Goal: Task Accomplishment & Management: Complete application form

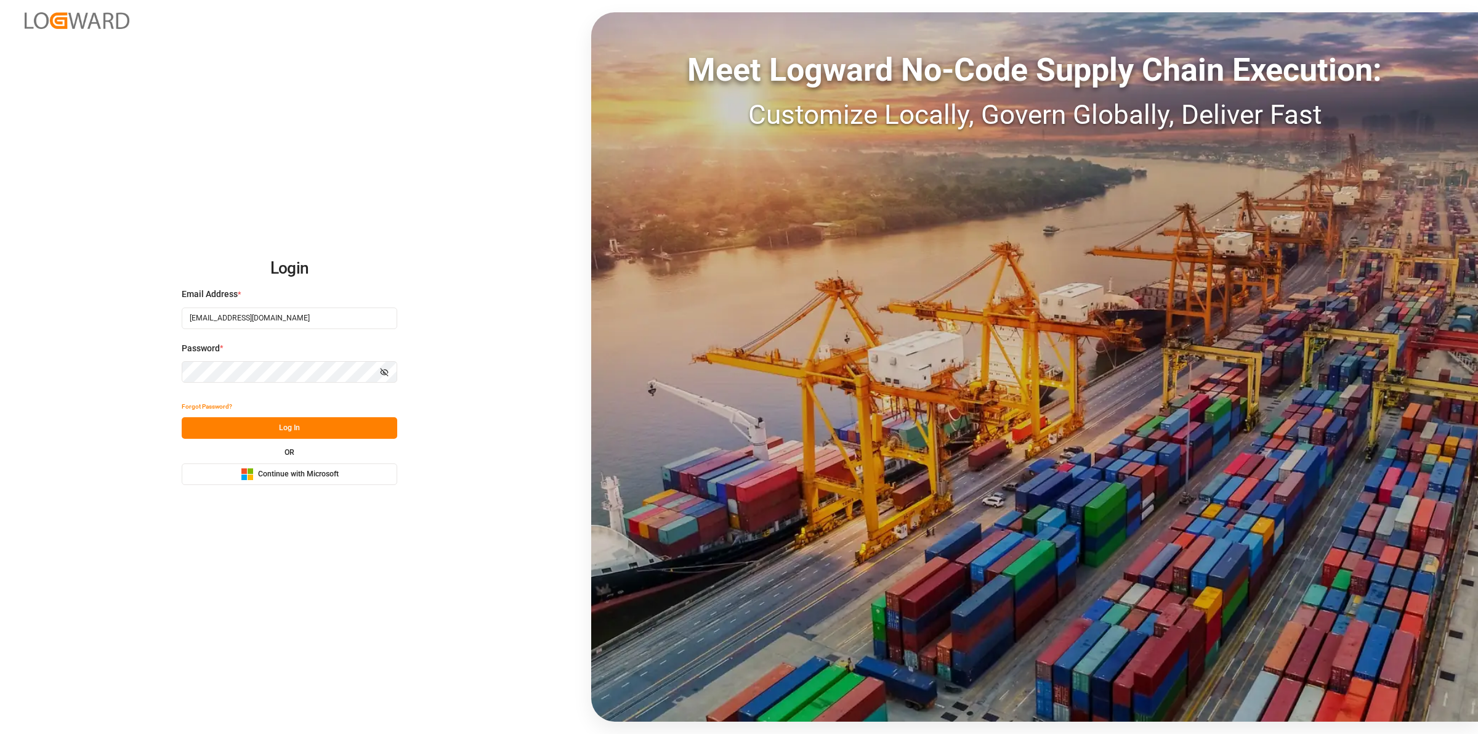
click at [296, 432] on button "Log In" at bounding box center [290, 428] width 216 height 22
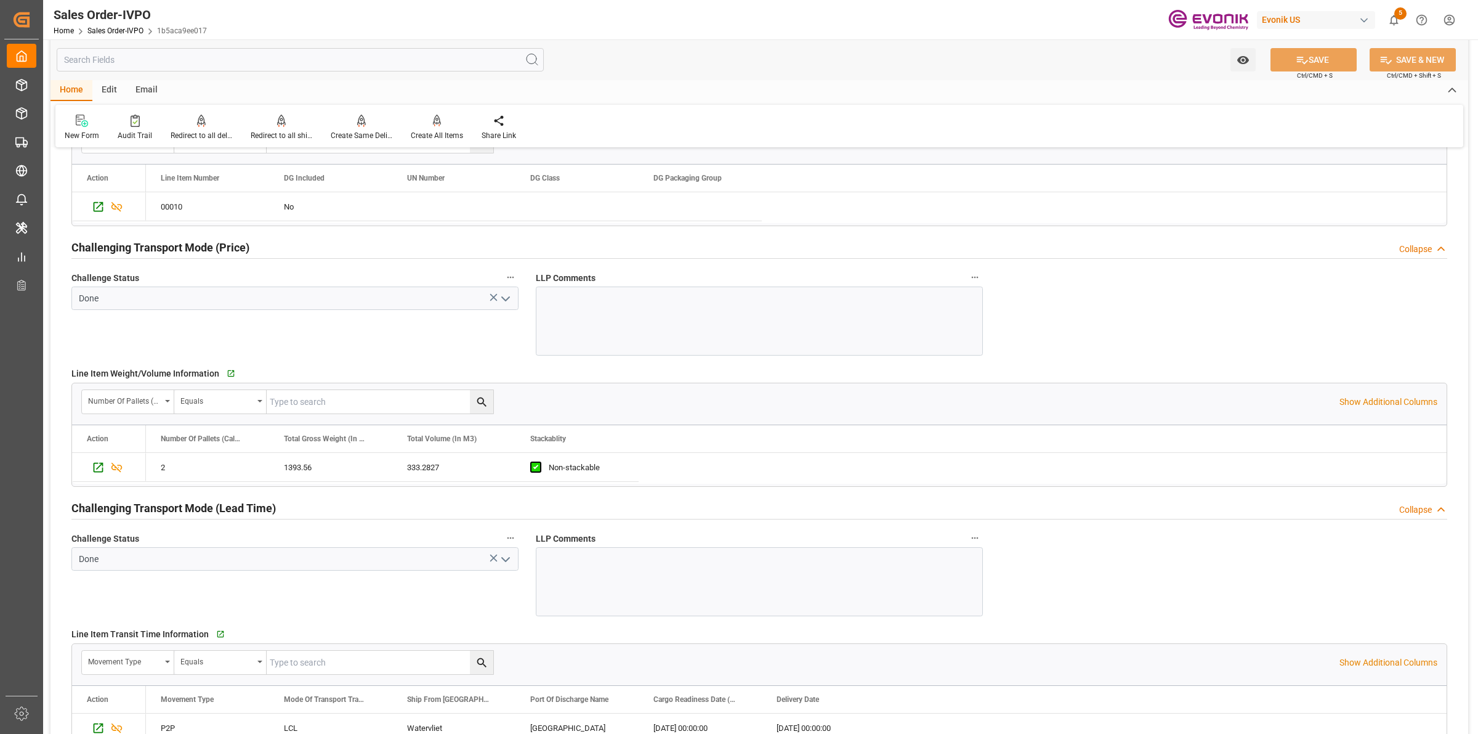
scroll to position [1771, 0]
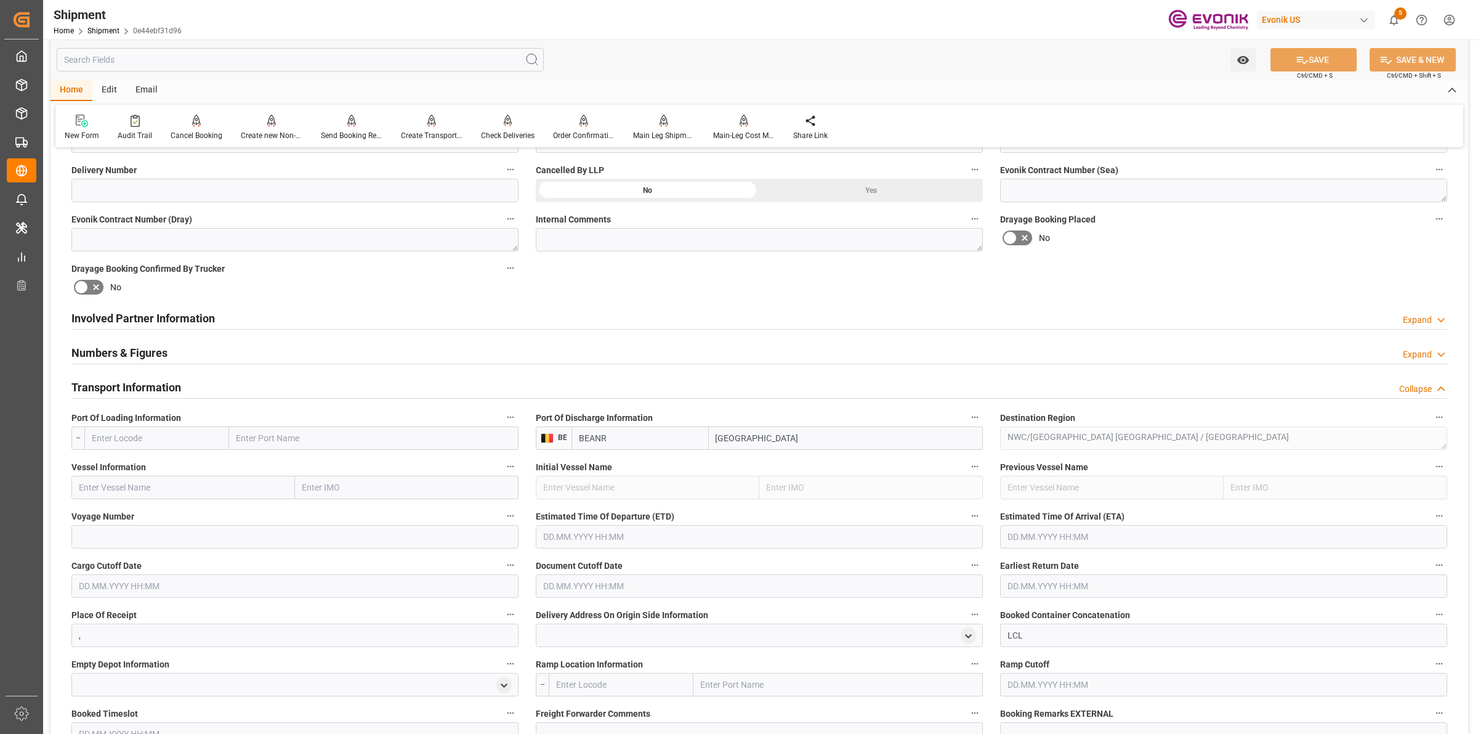
scroll to position [693, 0]
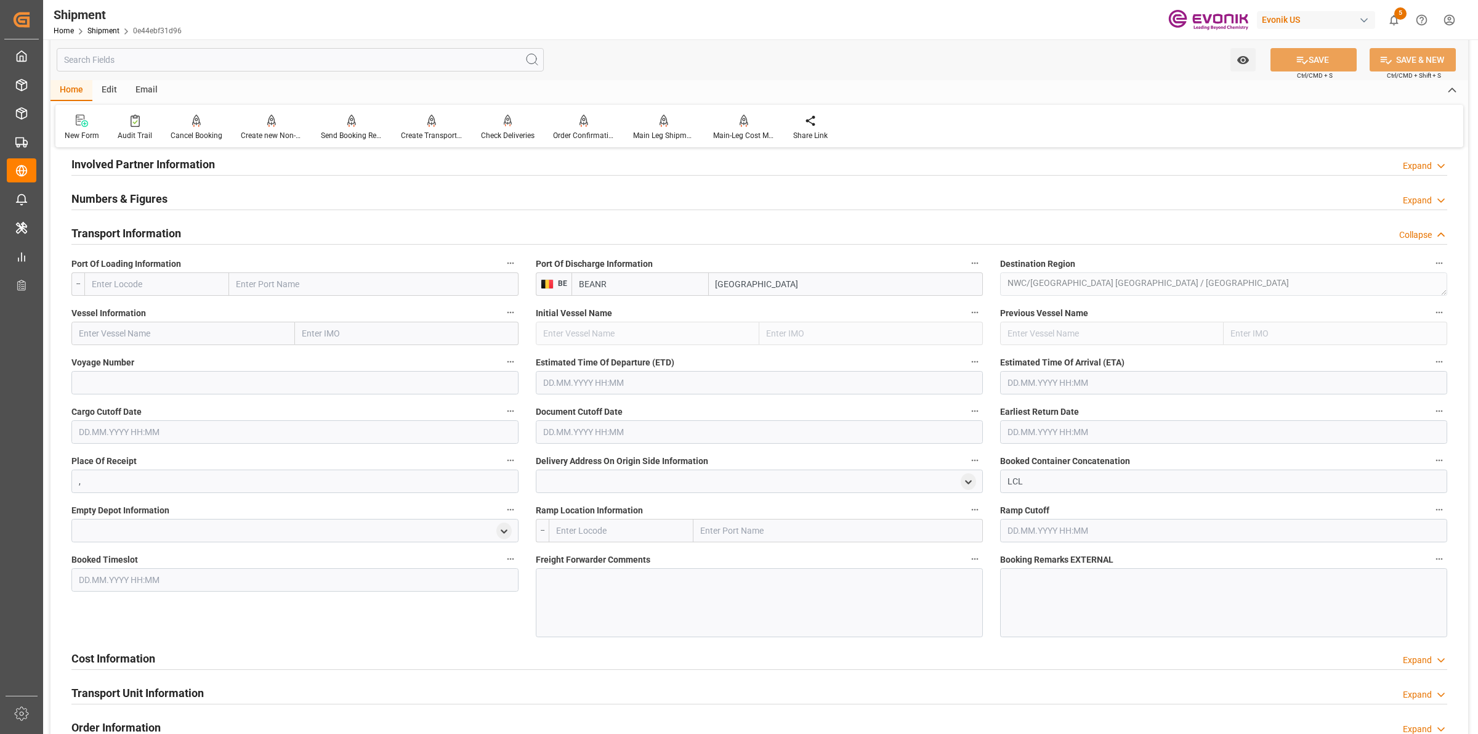
click at [174, 275] on input "text" at bounding box center [156, 283] width 145 height 23
paste input "USEWR"
type input "USEWR"
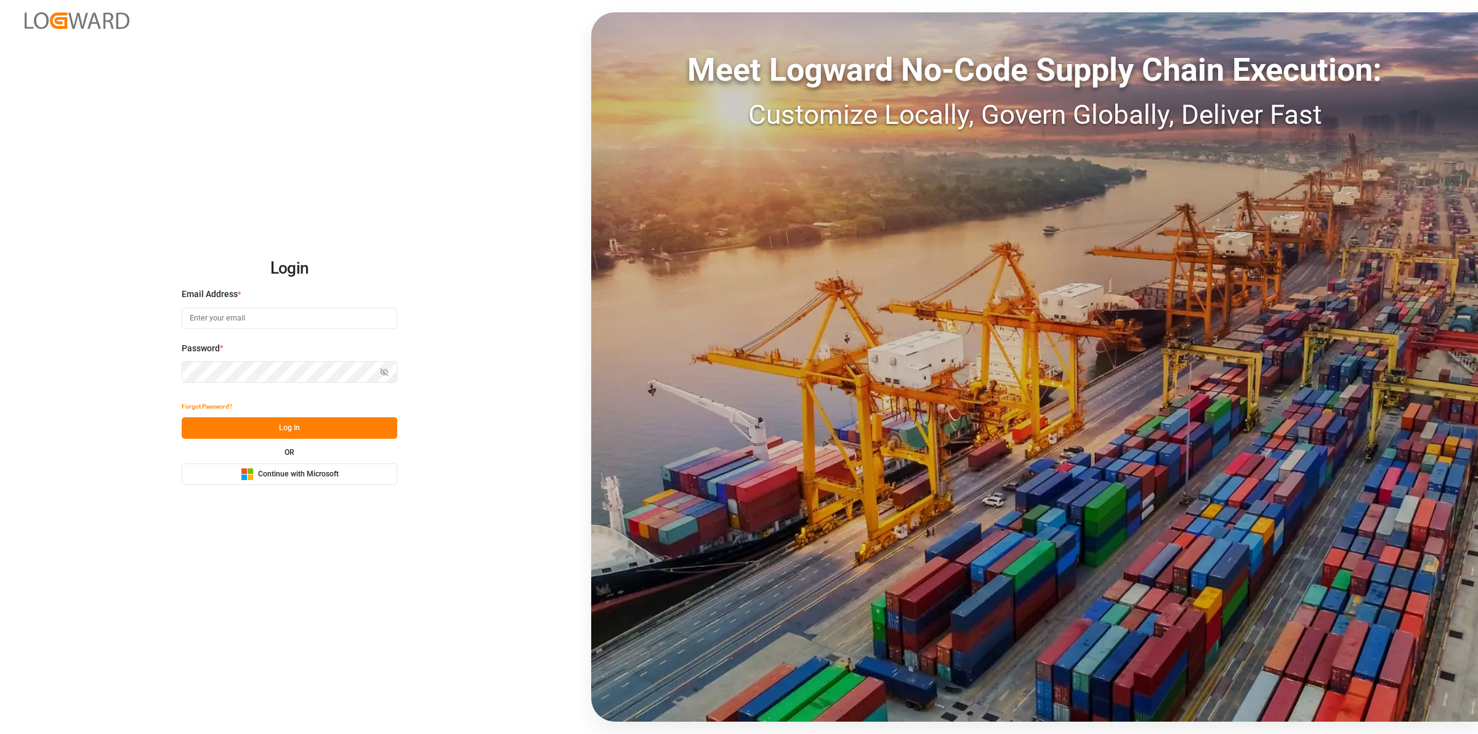
type input "Servicecenter_017@leschaco.com"
click at [316, 418] on button "Log In" at bounding box center [290, 428] width 216 height 22
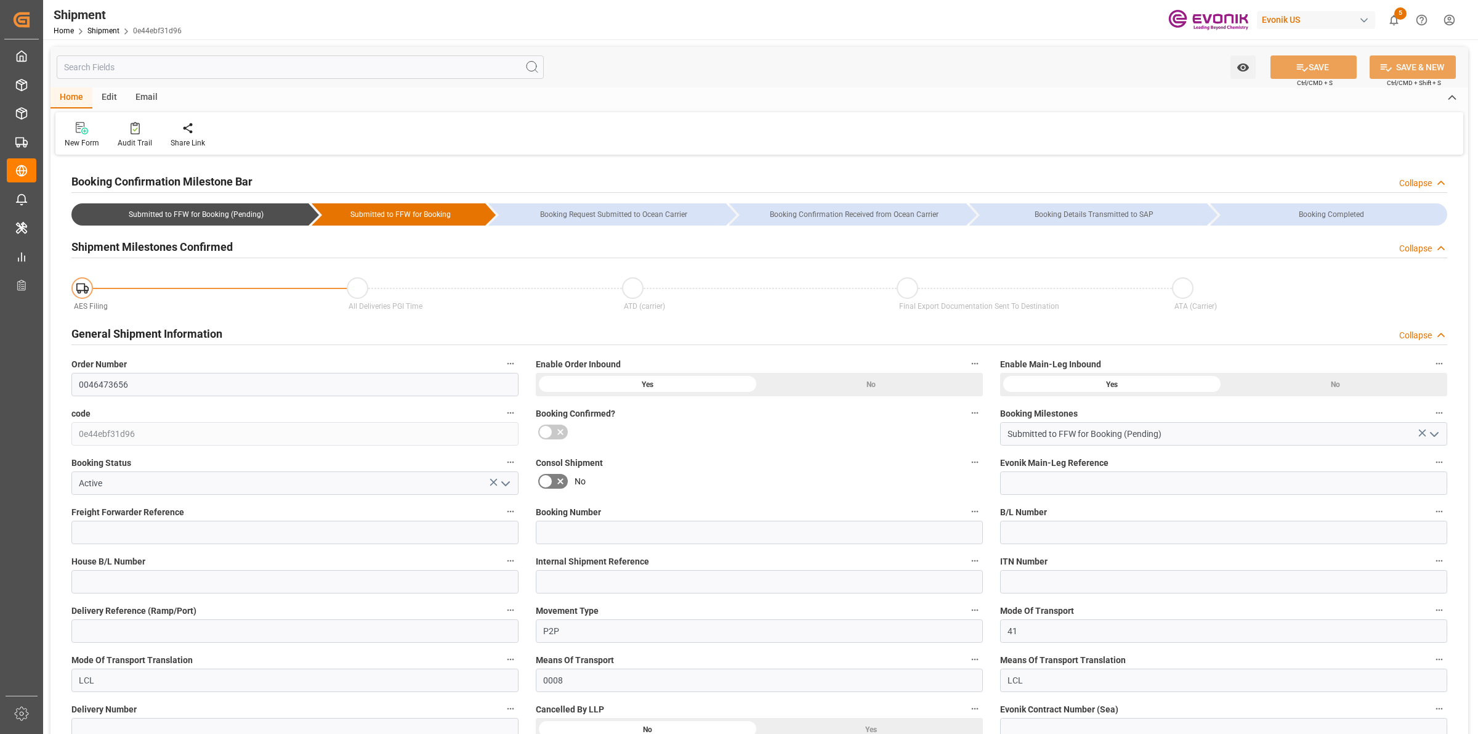
type input "BEANR"
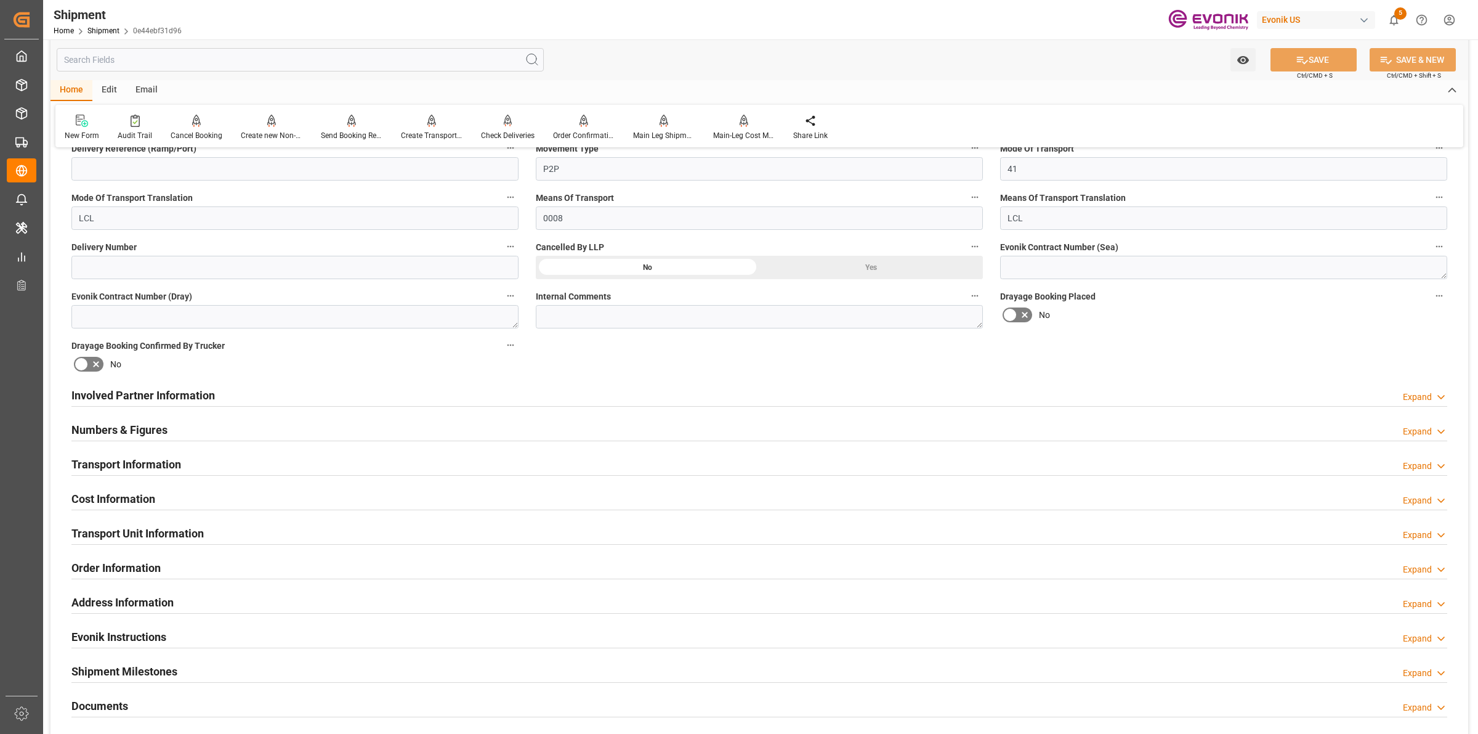
scroll to position [770, 0]
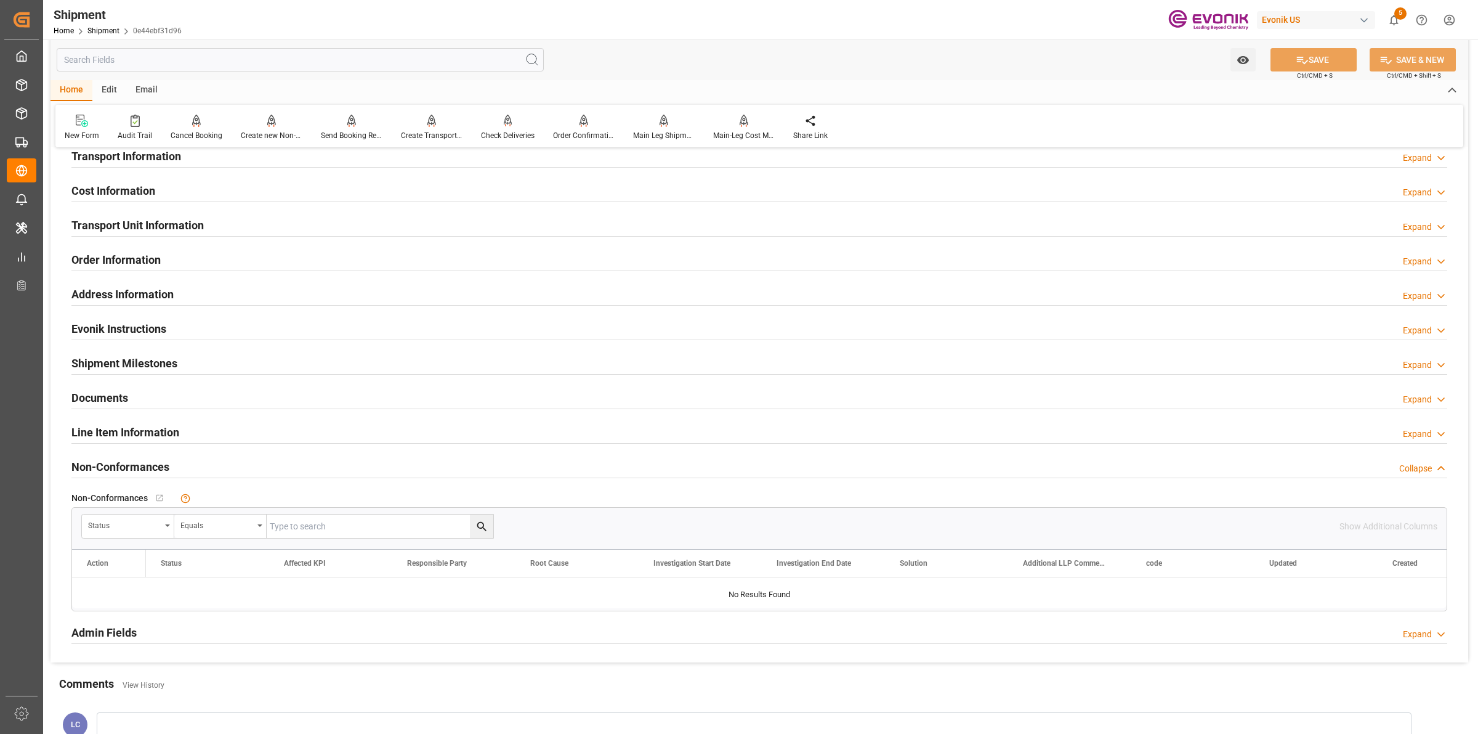
click at [171, 161] on h2 "Transport Information" at bounding box center [126, 156] width 110 height 17
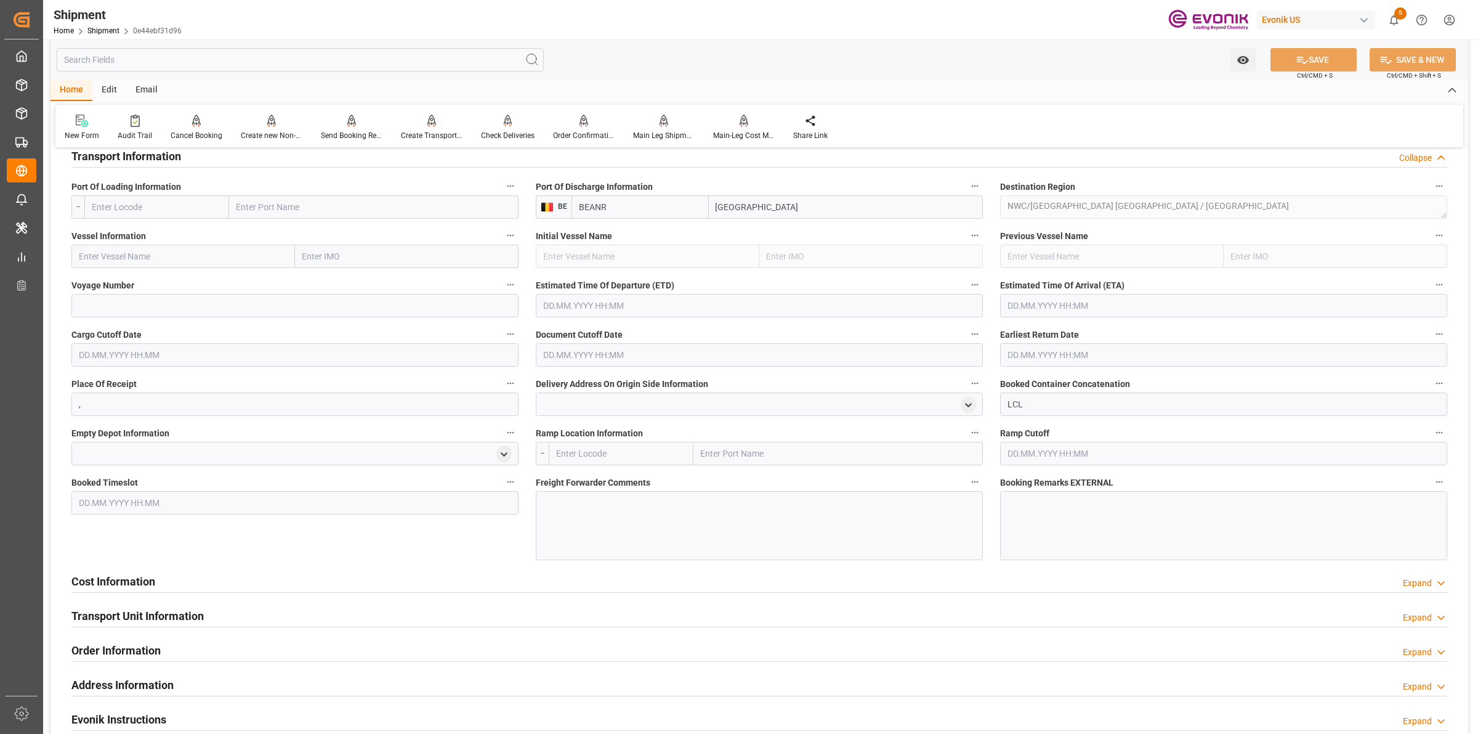
scroll to position [693, 0]
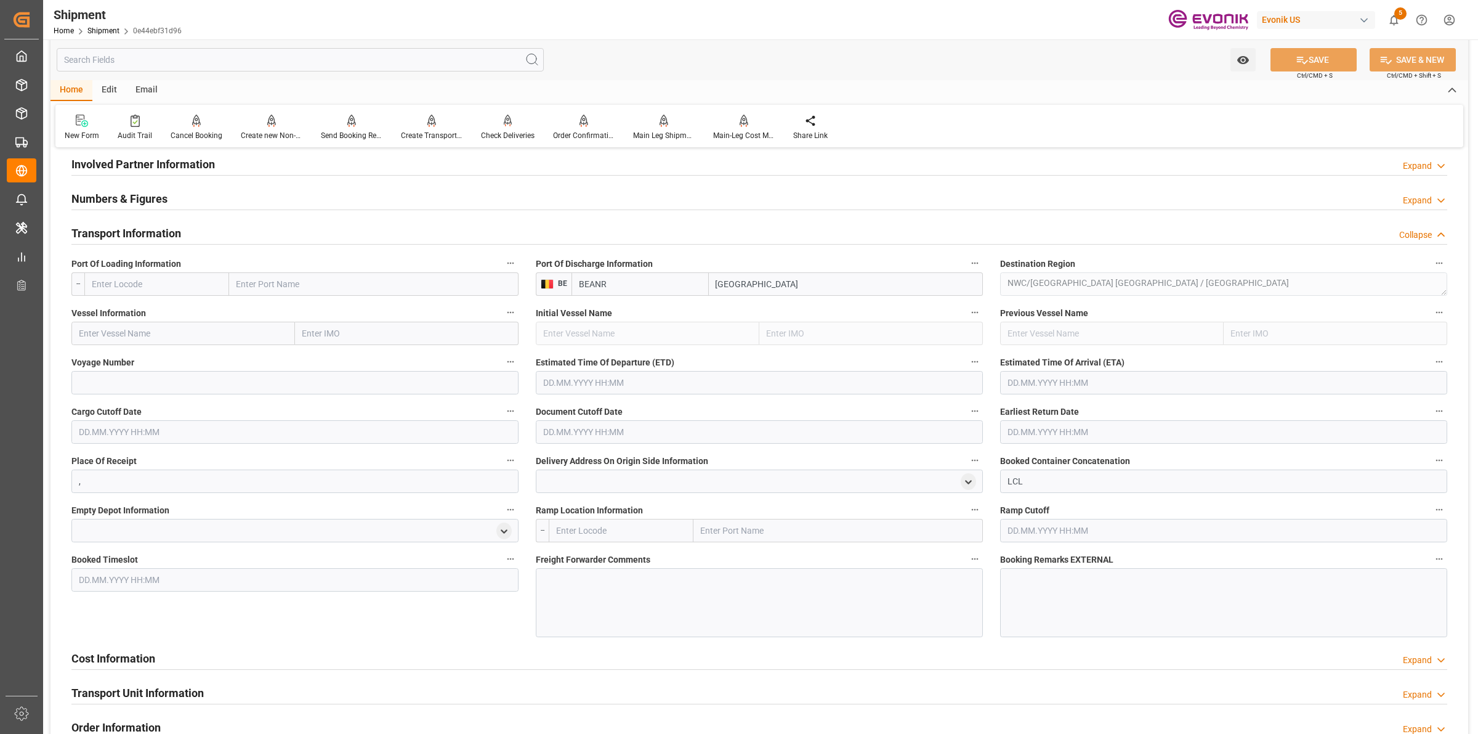
click at [156, 291] on input "text" at bounding box center [156, 283] width 145 height 23
paste input "USEWR"
type input "USEWR"
click at [137, 306] on span "USEWR - Newark" at bounding box center [149, 311] width 115 height 10
type input "Newark"
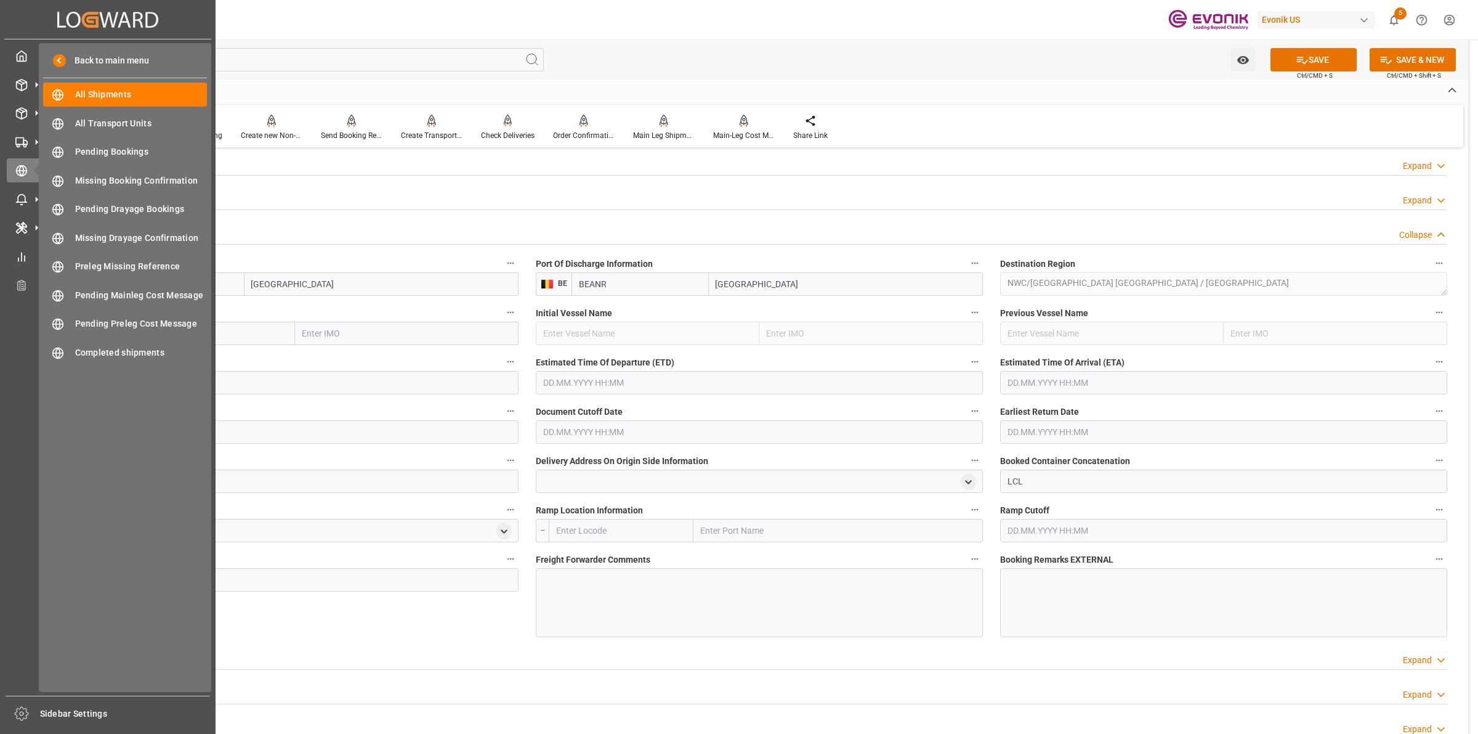
type input "USEWR"
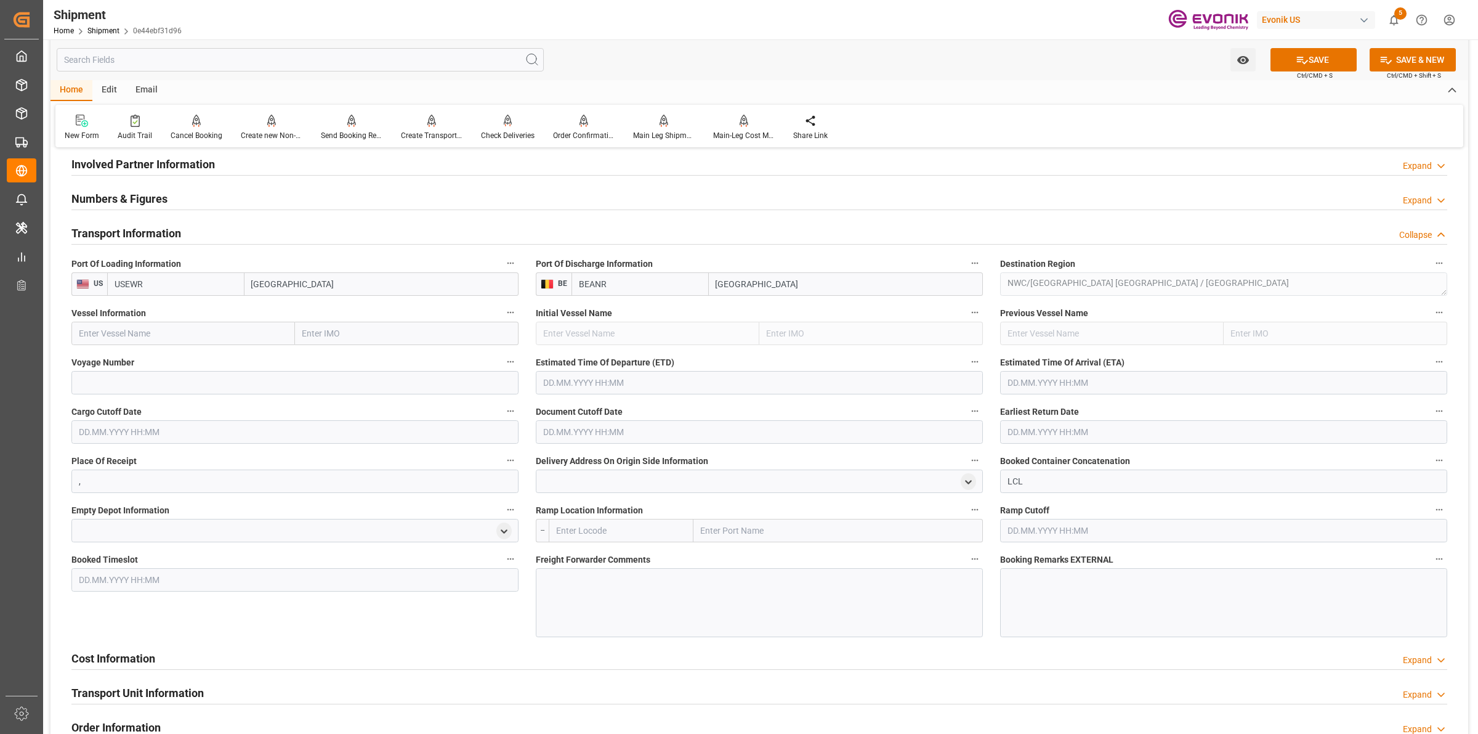
click at [227, 337] on input "text" at bounding box center [183, 333] width 224 height 23
paste input "OOCL SEOUL"
type input "OOCL SEOUL"
drag, startPoint x: 172, startPoint y: 358, endPoint x: 22, endPoint y: 342, distance: 151.1
click at [171, 358] on div "OOCL SEOUL - 9417244" at bounding box center [152, 361] width 160 height 28
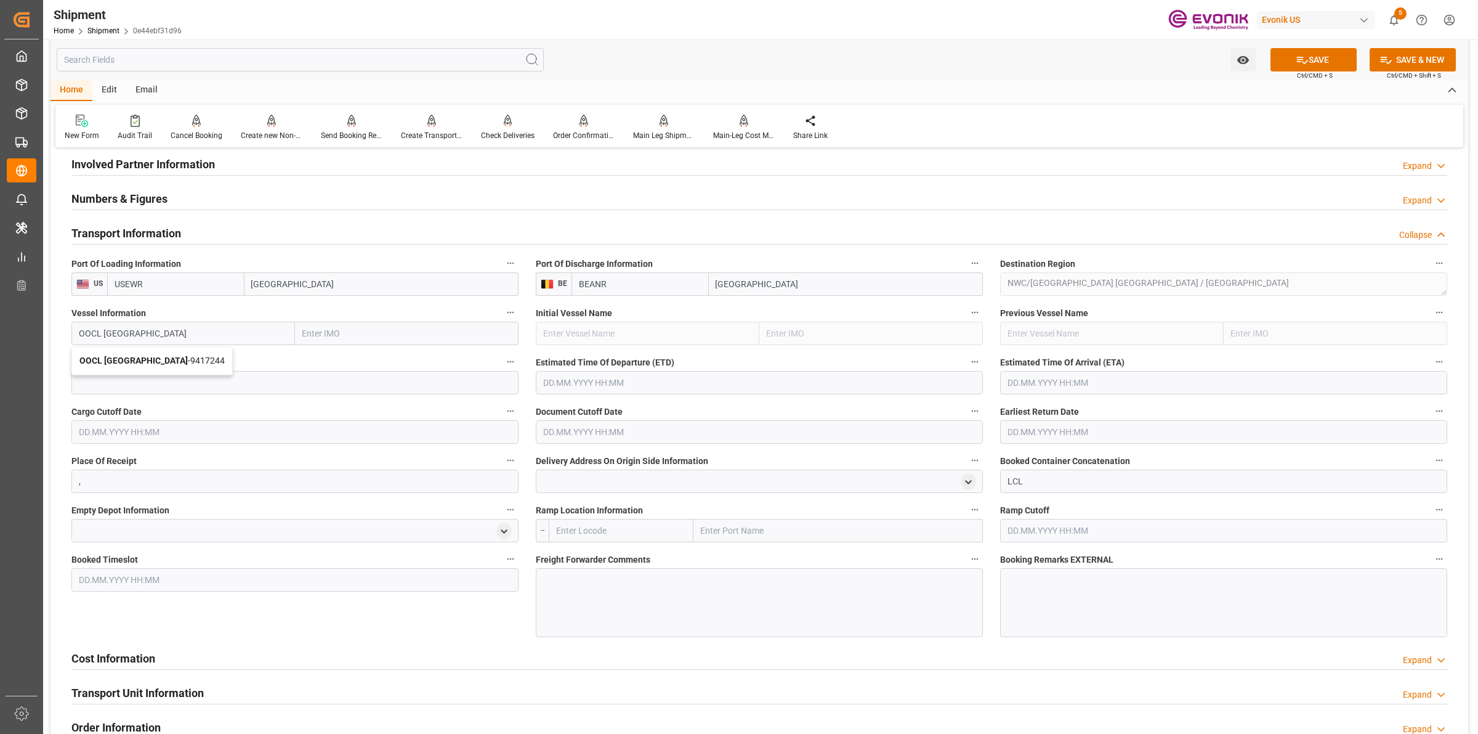
type input "9417244"
type input "OOCL SEOUL"
click at [161, 371] on input at bounding box center [294, 382] width 447 height 23
paste input "0LBKOE1MA"
type input "0LBKOE1MA"
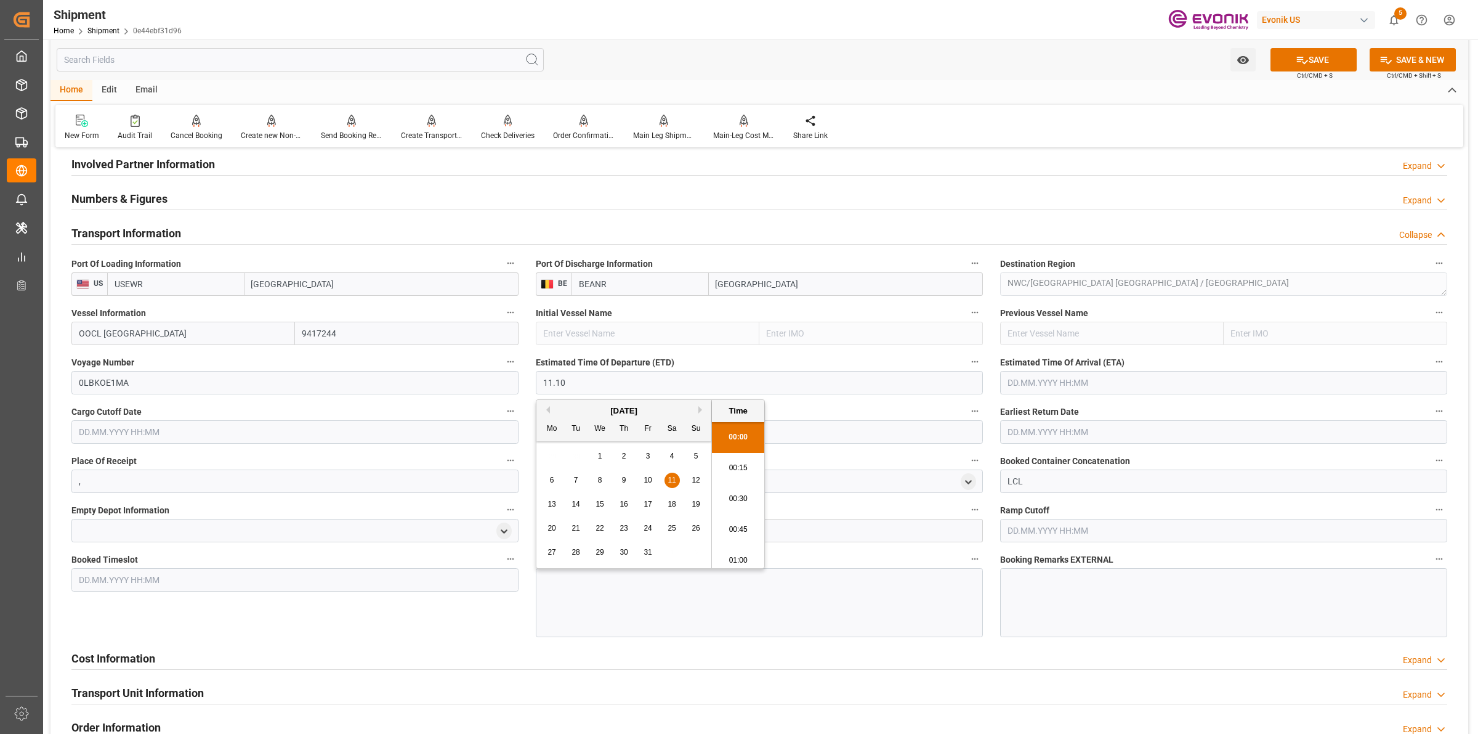
type input "11.10.2025 00:00"
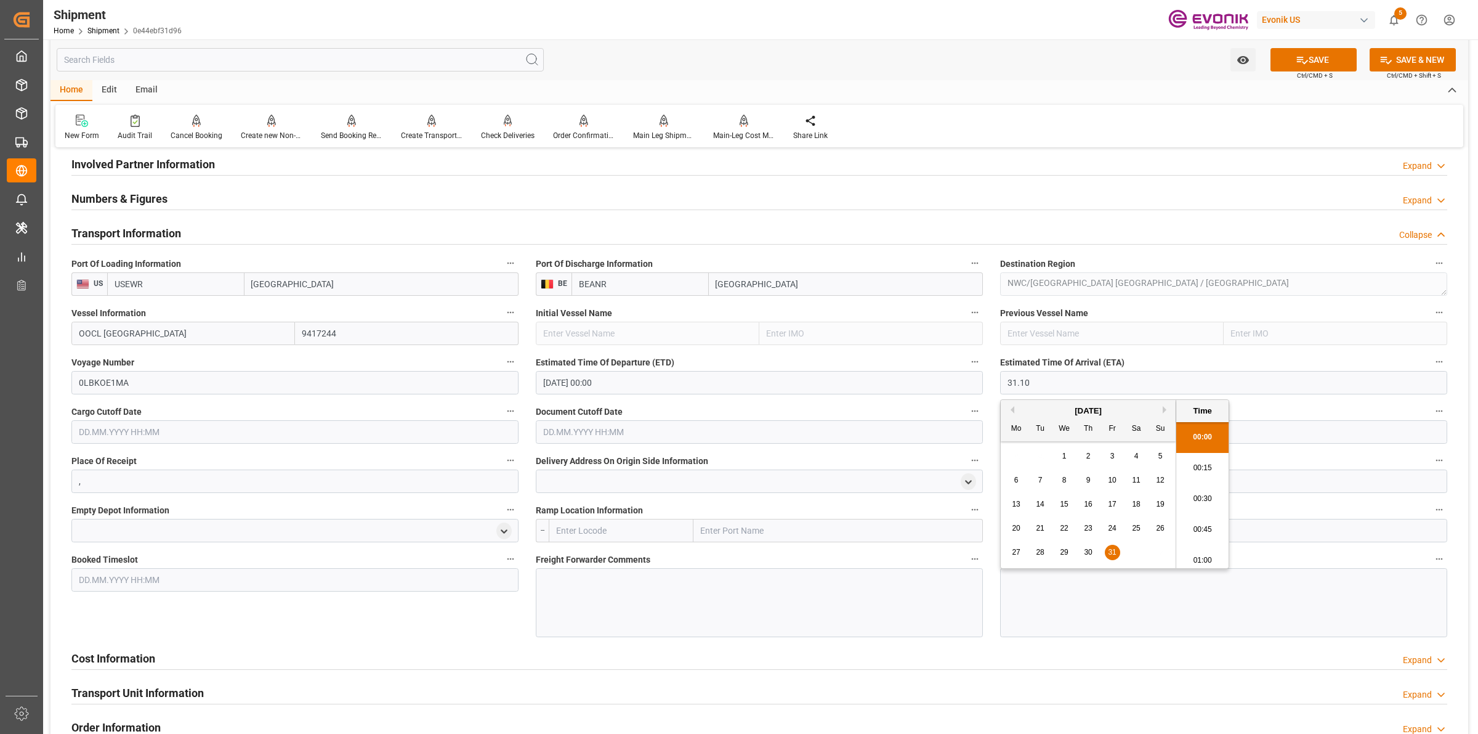
type input "31.10.2025 00:00"
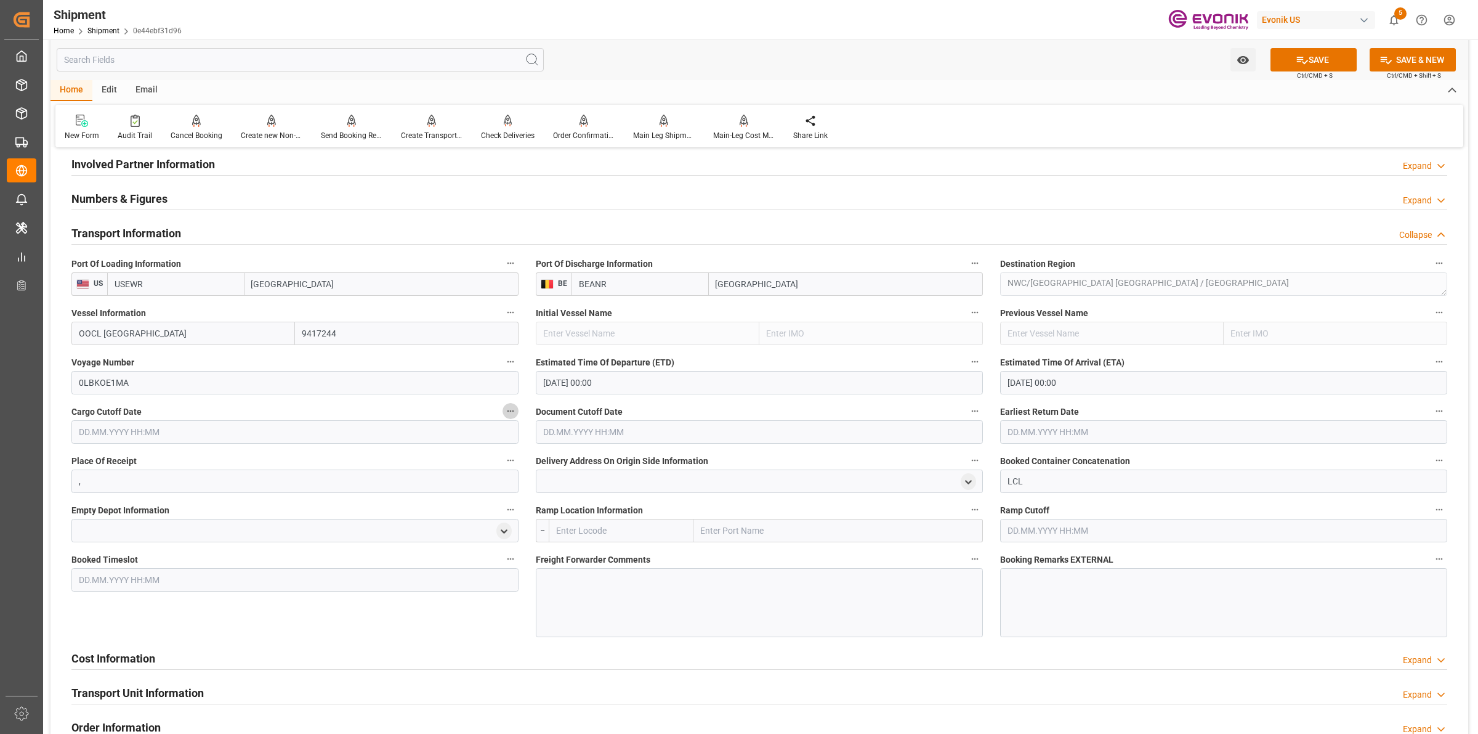
click at [565, 435] on input "text" at bounding box center [759, 431] width 447 height 23
click at [245, 441] on input "text" at bounding box center [294, 431] width 447 height 23
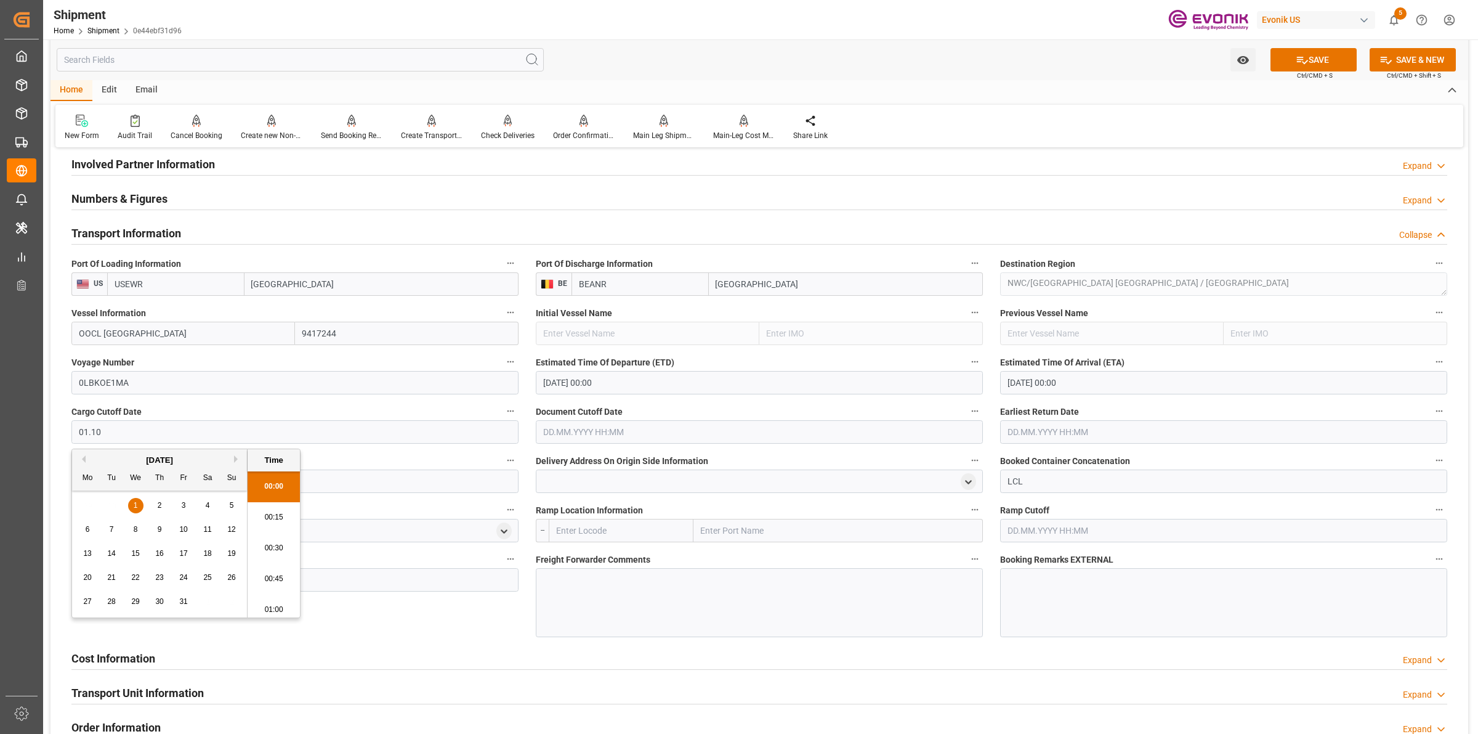
type input "01.10.2025 00:00"
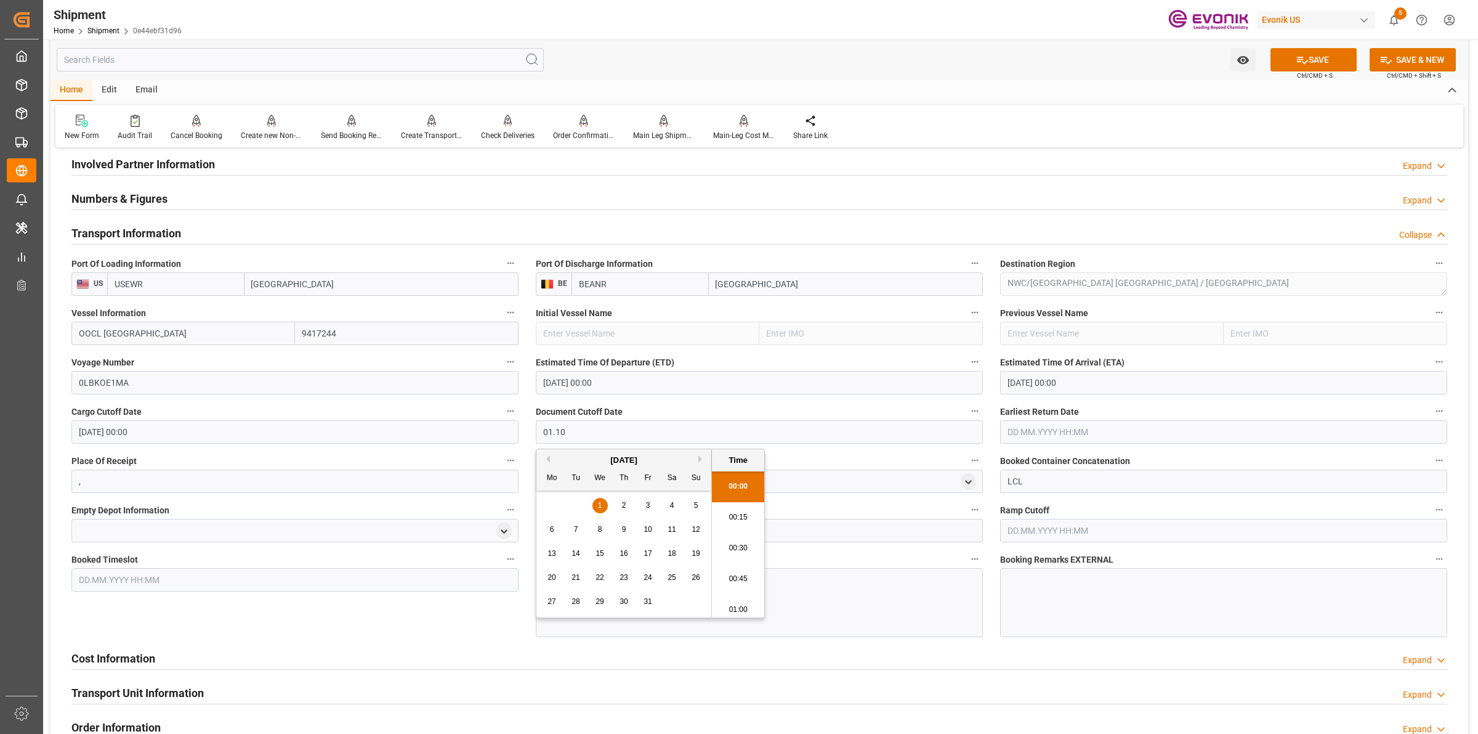
type input "01.10.2025 00:00"
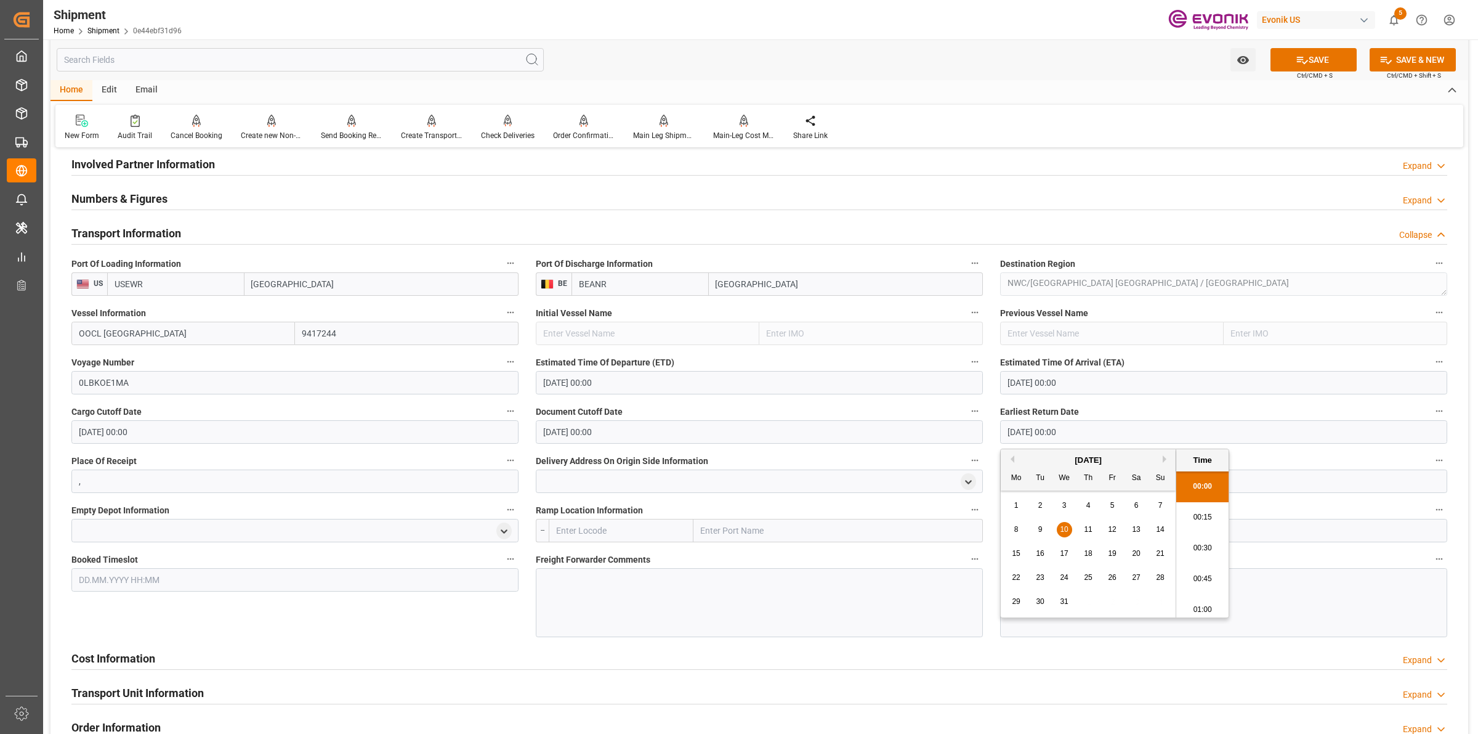
drag, startPoint x: 1045, startPoint y: 435, endPoint x: 1015, endPoint y: 434, distance: 30.2
click at [881, 422] on div "Booking Confirmation Milestone Bar Collapse Submitted to FFW for Booking (Pendi…" at bounding box center [760, 297] width 1418 height 1664
type input "01.10.2025 00:00"
click at [618, 534] on input "text" at bounding box center [621, 530] width 145 height 23
paste input "New York"
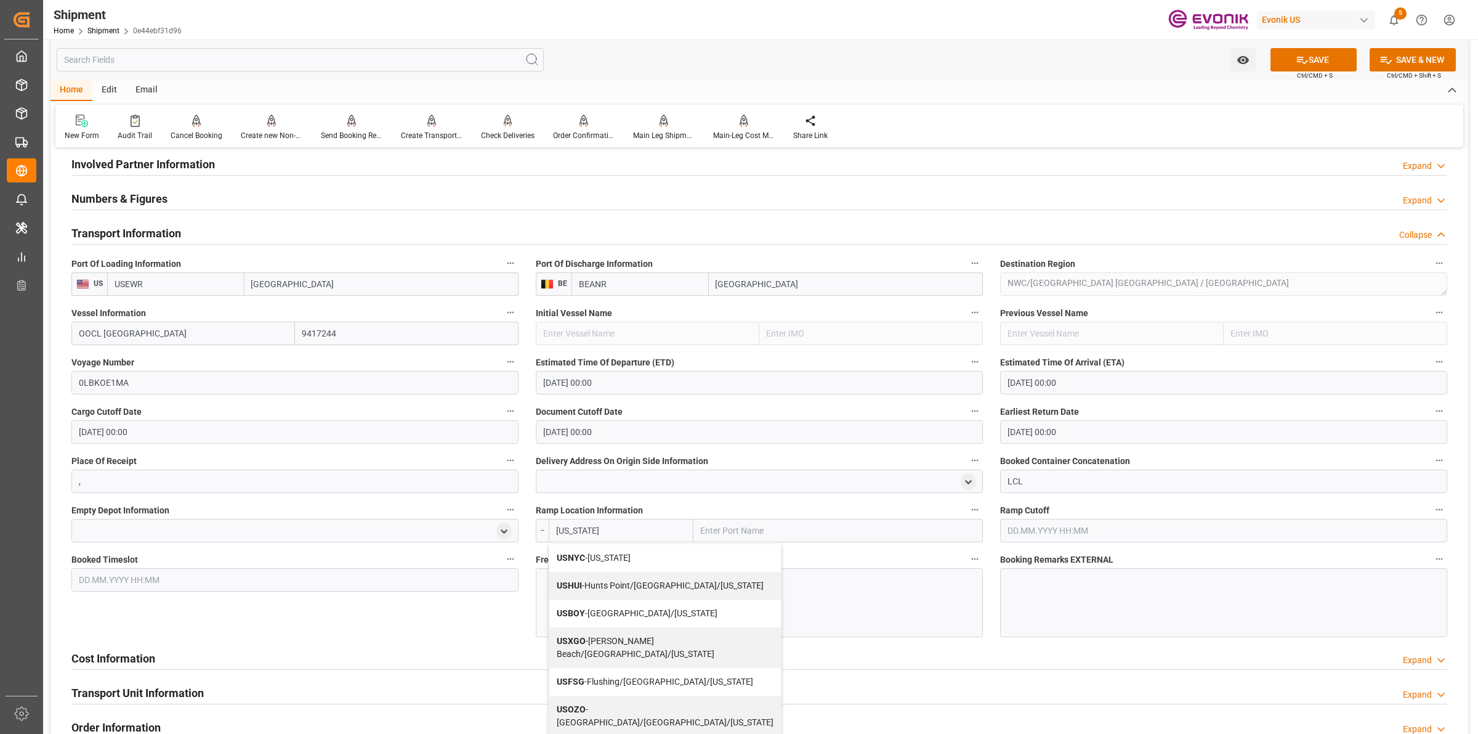
click at [587, 557] on span "USNYC - New York" at bounding box center [594, 558] width 74 height 10
type input "USNYC"
type input "New York"
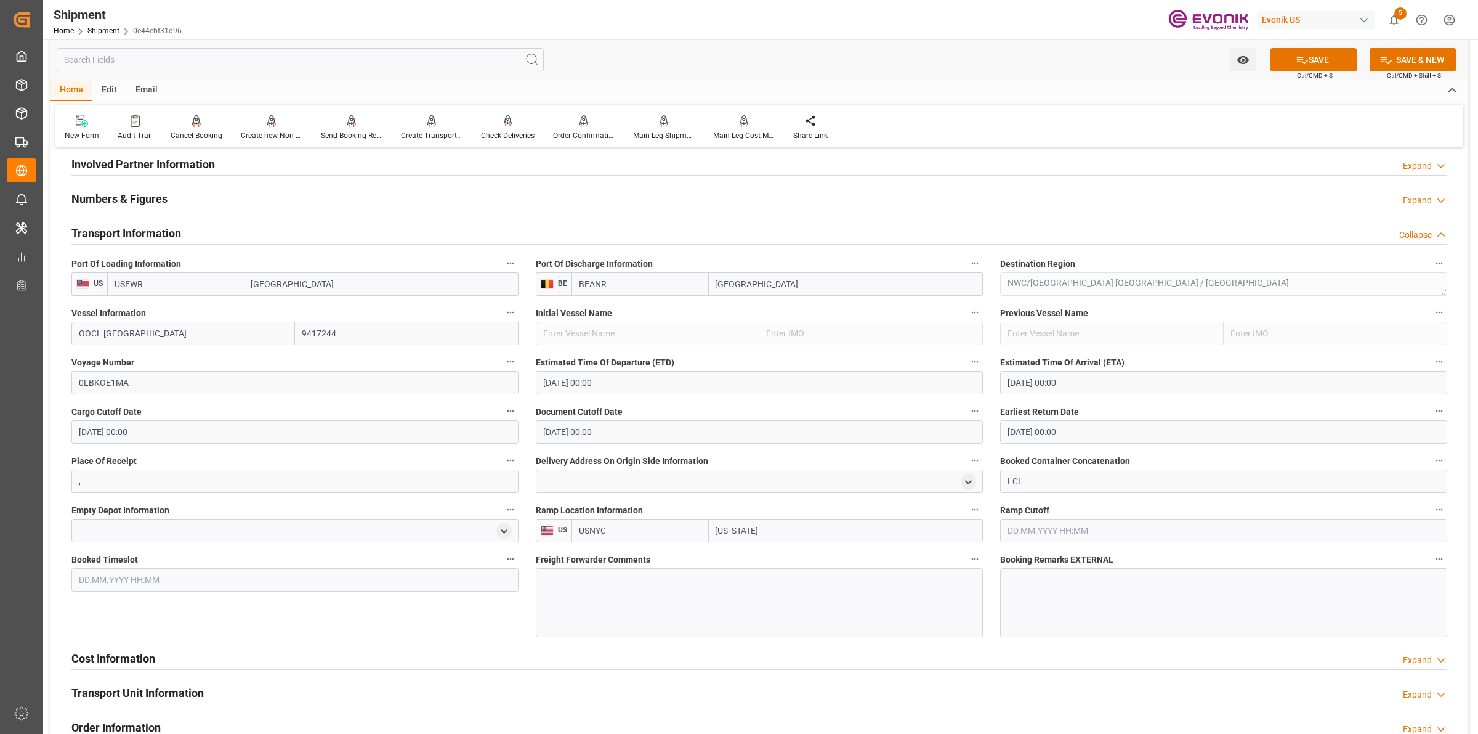
type input "USNYC"
click at [827, 617] on div at bounding box center [759, 602] width 447 height 69
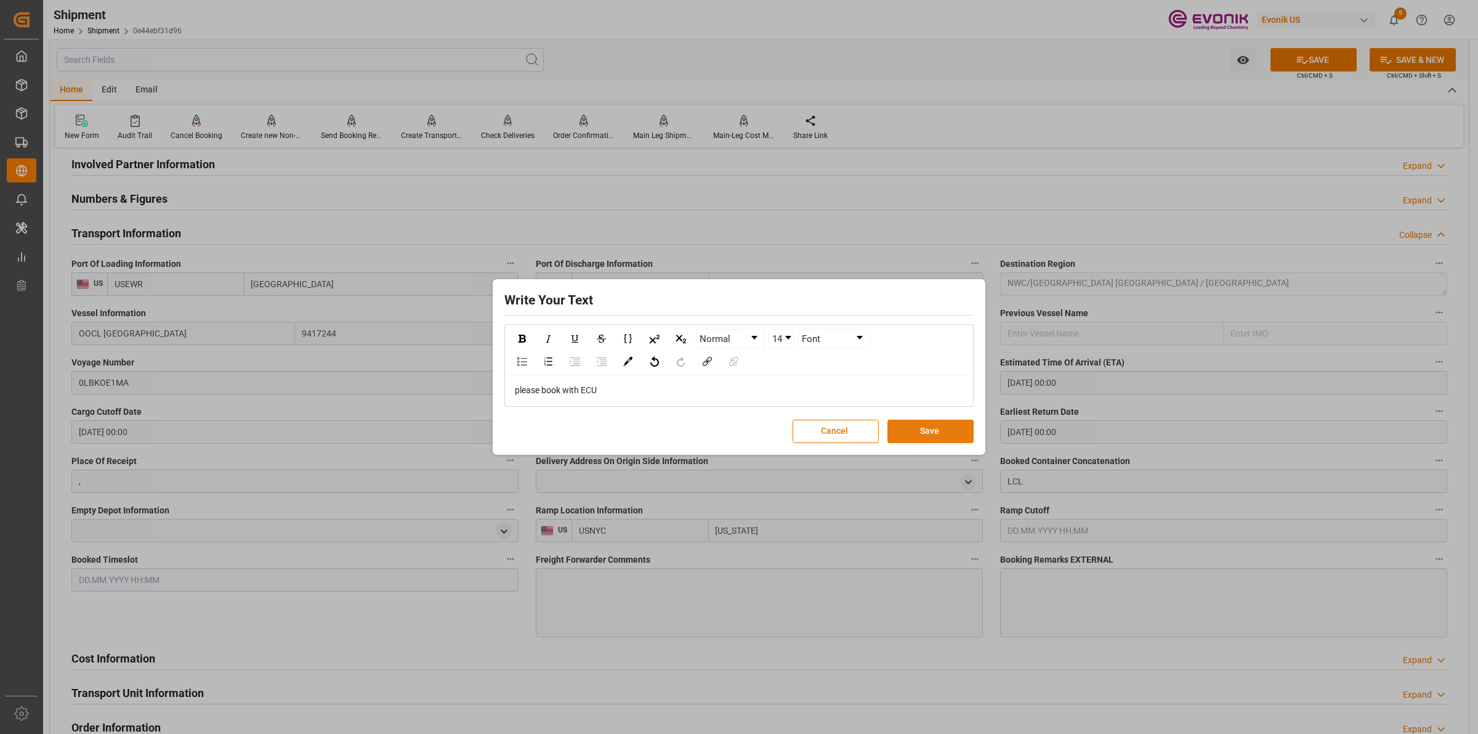
click at [915, 423] on button "Save" at bounding box center [931, 430] width 86 height 23
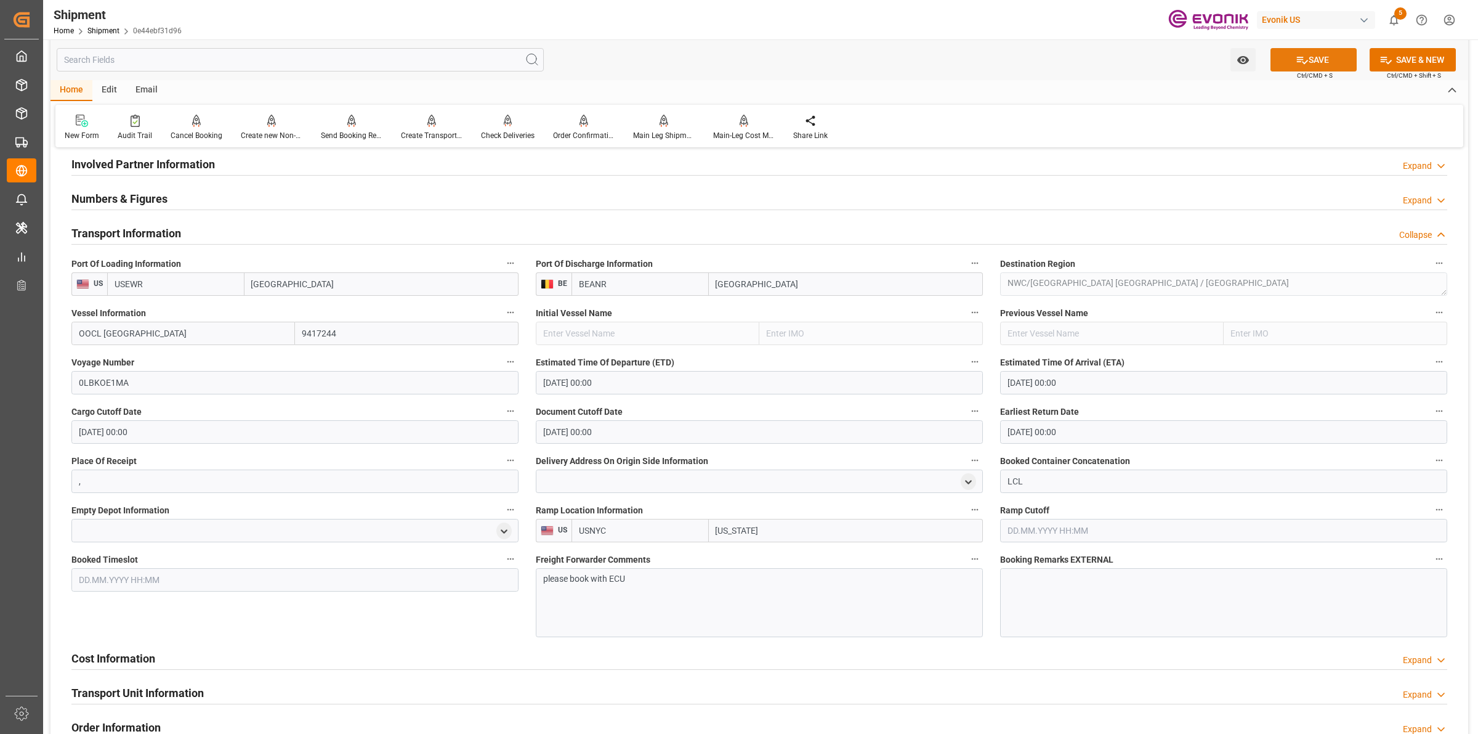
click at [1303, 49] on button "SAVE" at bounding box center [1314, 59] width 86 height 23
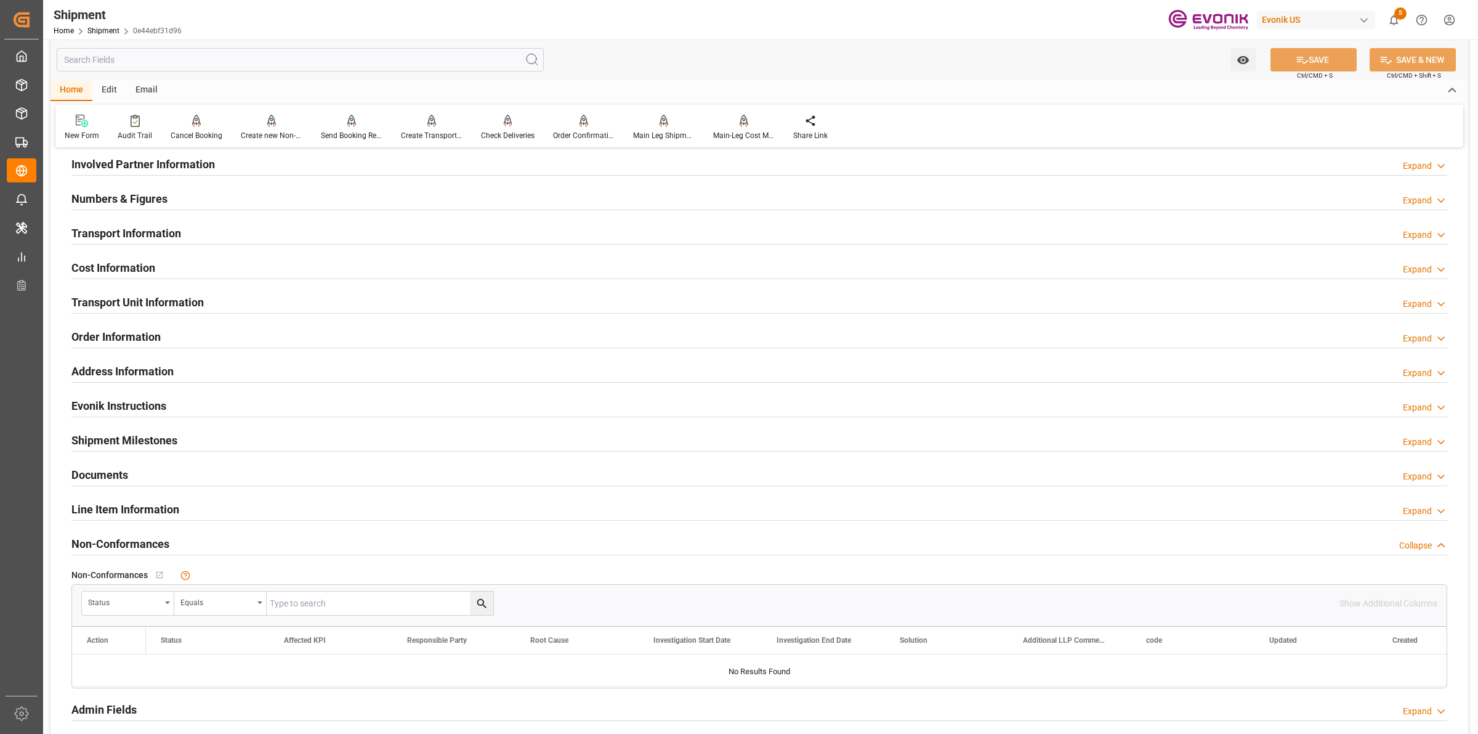
click at [285, 272] on div "Cost Information Expand" at bounding box center [759, 266] width 1376 height 23
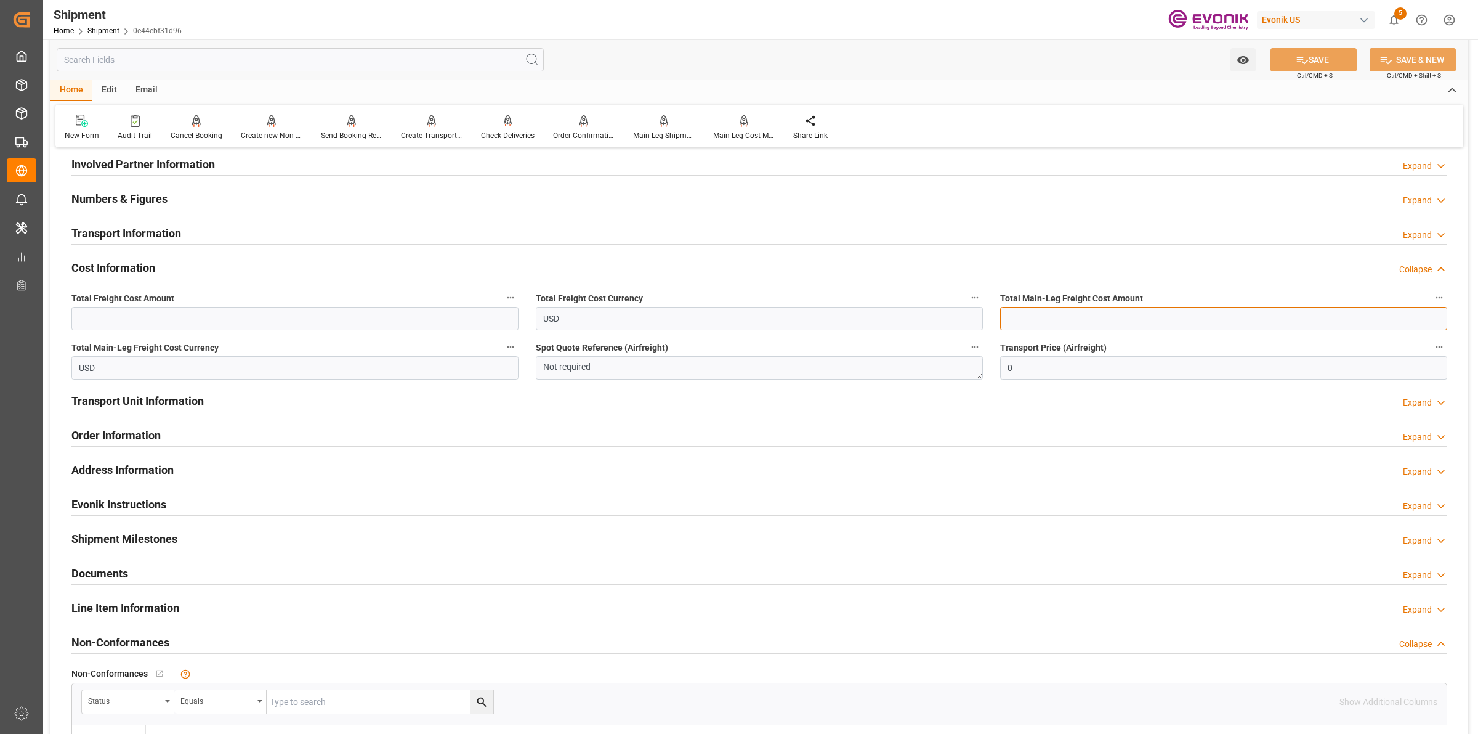
click at [1074, 318] on input "text" at bounding box center [1223, 318] width 447 height 23
paste input "374"
type input "374"
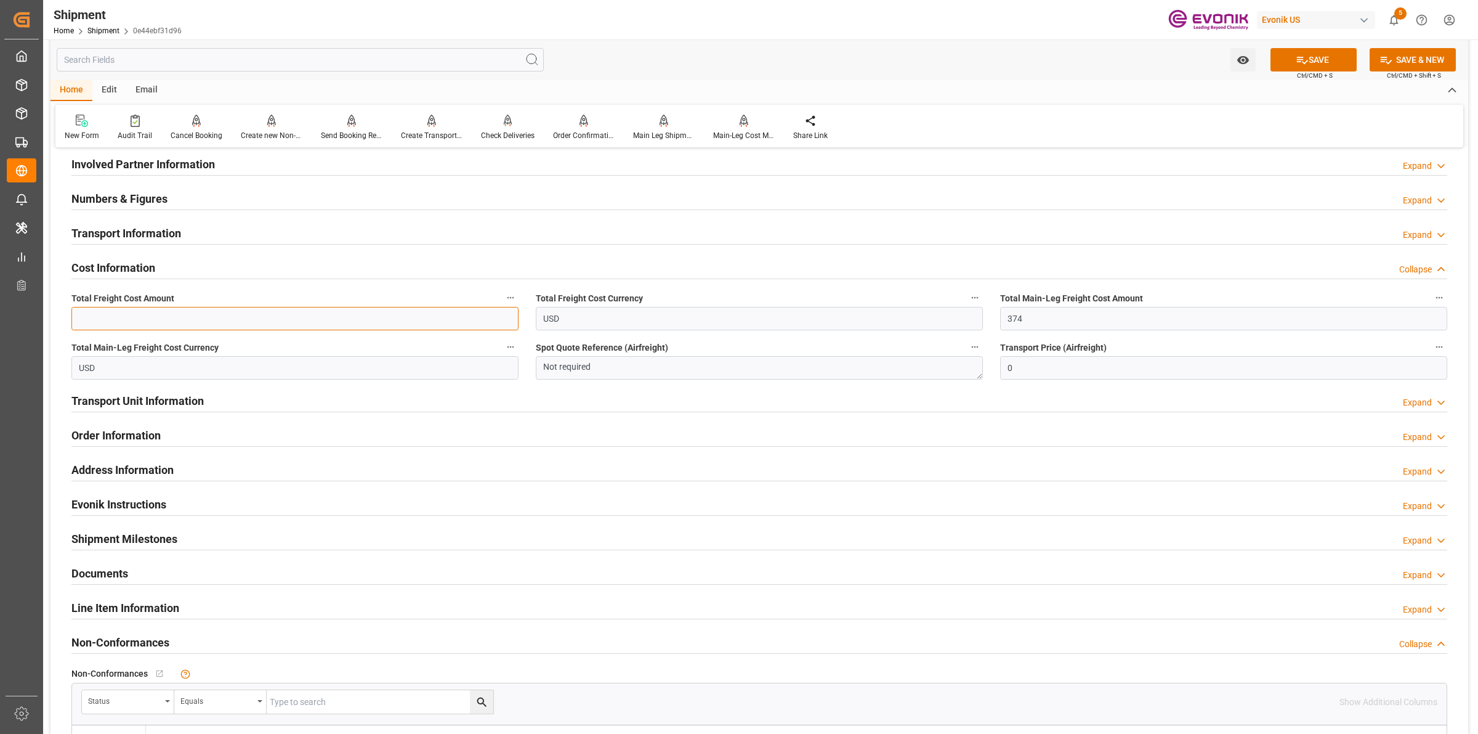
click at [315, 314] on input "text" at bounding box center [294, 318] width 447 height 23
type input "782"
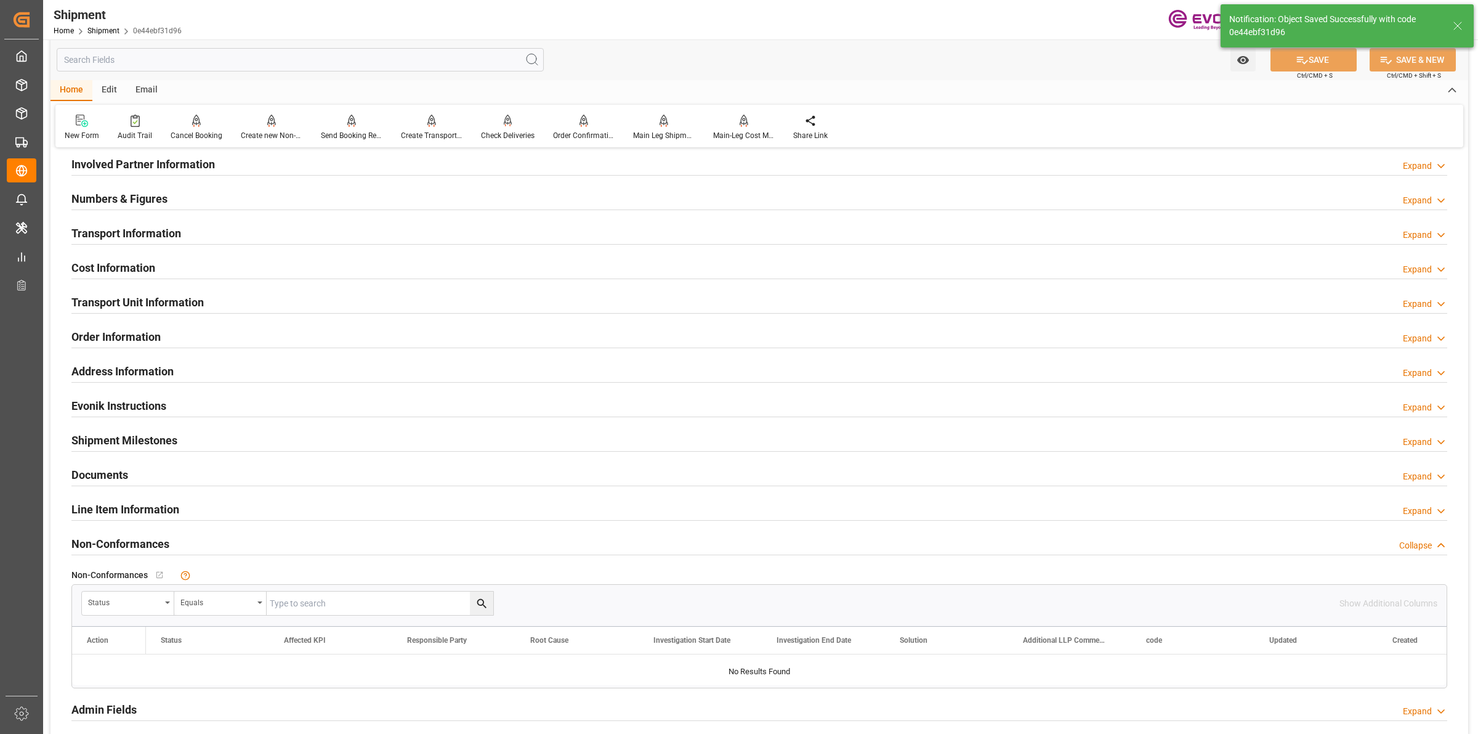
click at [188, 262] on div "Cost Information Expand" at bounding box center [759, 266] width 1376 height 23
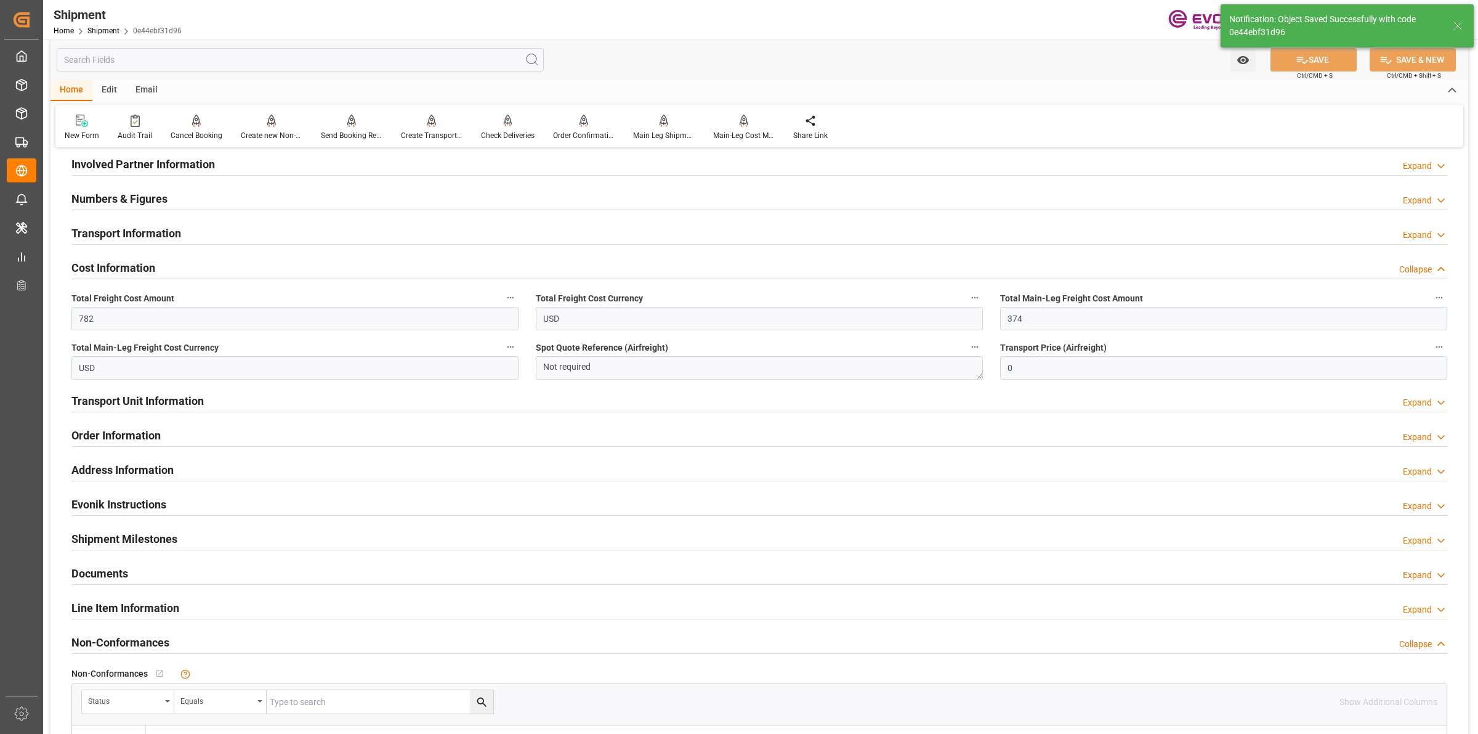
click at [185, 269] on div "Cost Information Collapse" at bounding box center [759, 266] width 1376 height 23
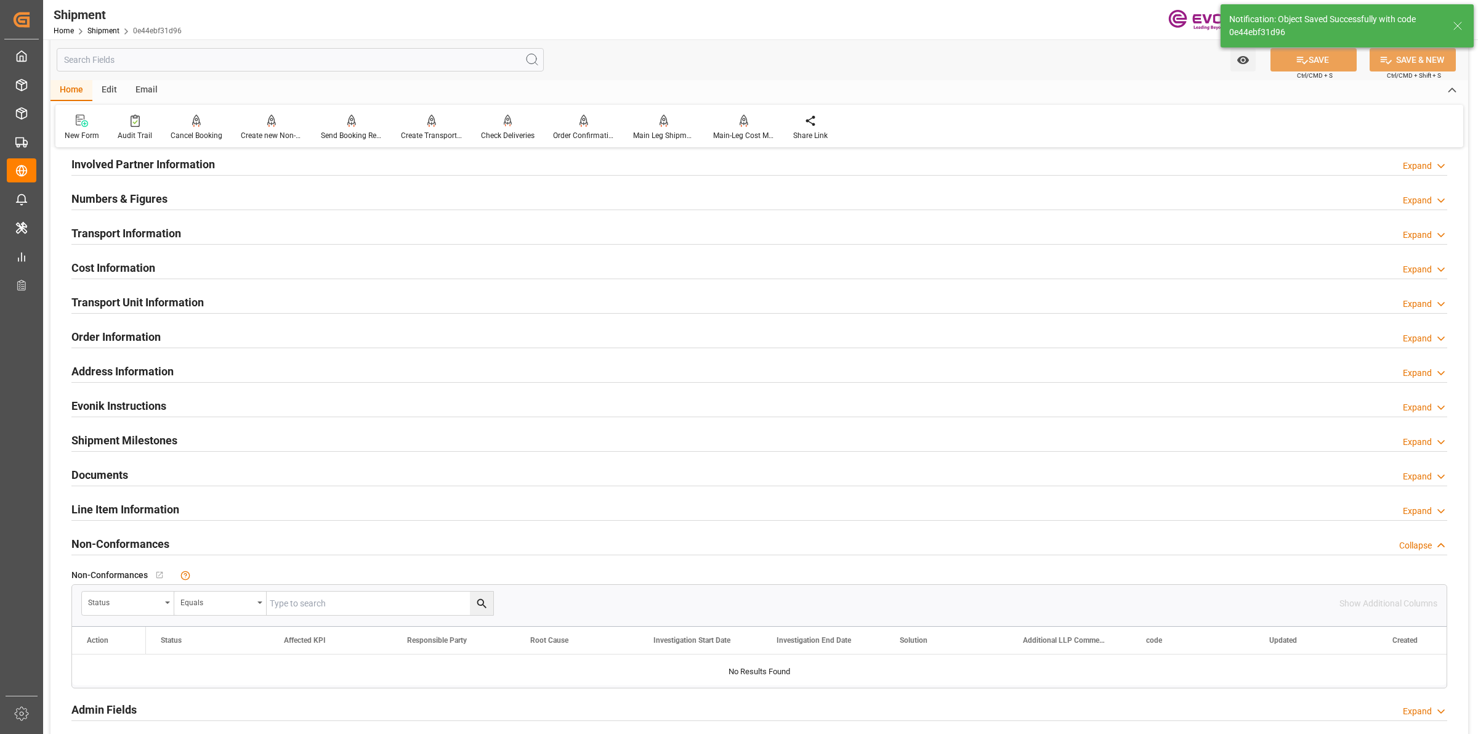
click at [160, 307] on h2 "Transport Unit Information" at bounding box center [137, 302] width 132 height 17
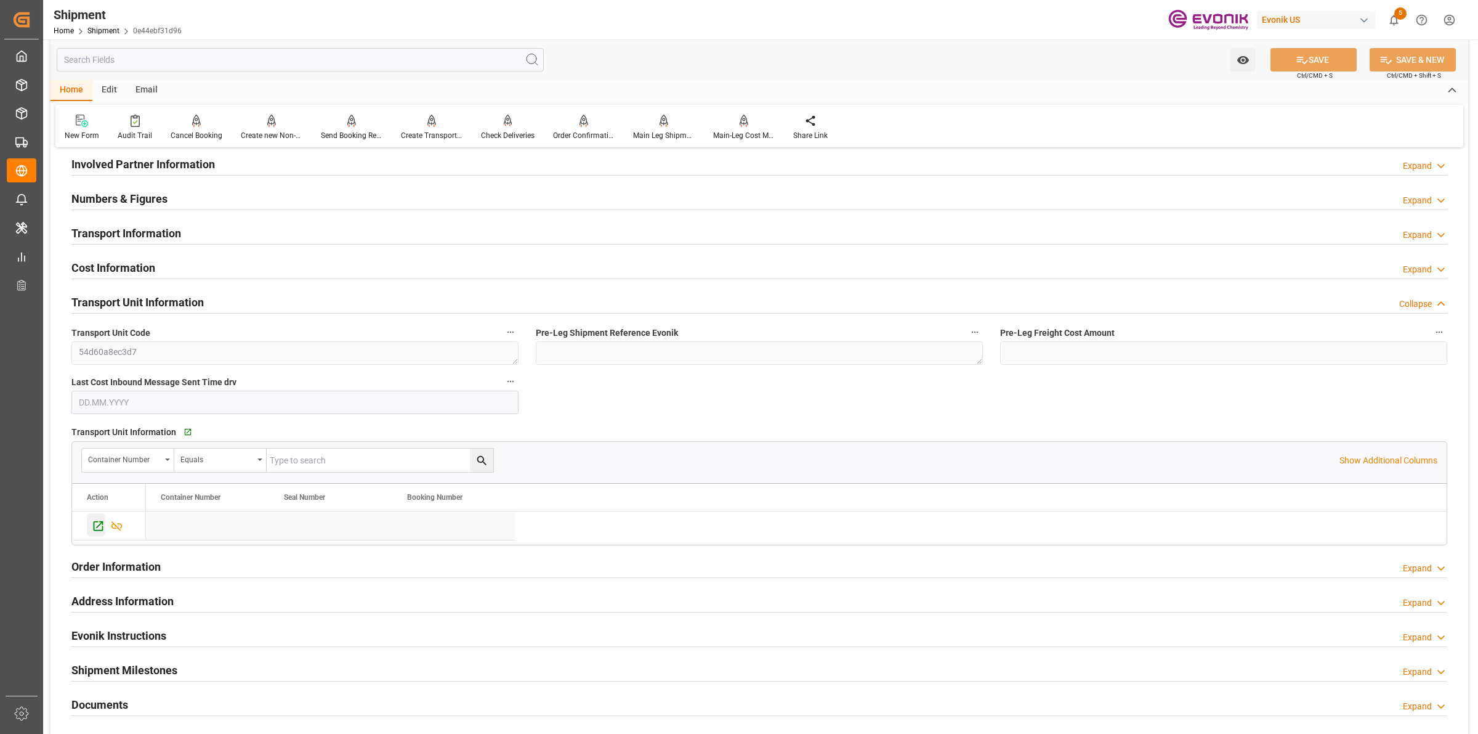
click at [99, 527] on icon "Press SPACE to select this row." at bounding box center [98, 525] width 13 height 13
click at [347, 117] on icon at bounding box center [351, 121] width 9 height 12
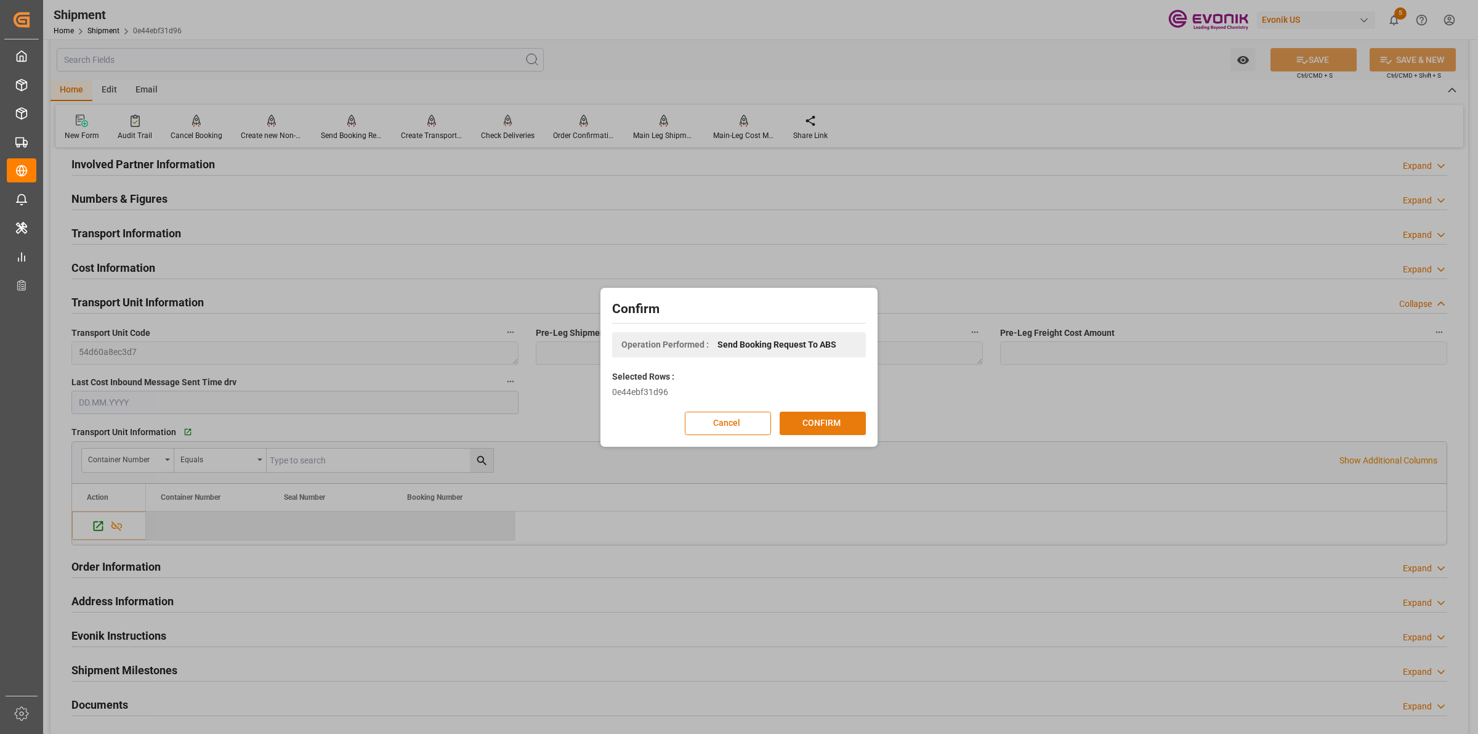
click at [835, 431] on button "CONFIRM" at bounding box center [823, 422] width 86 height 23
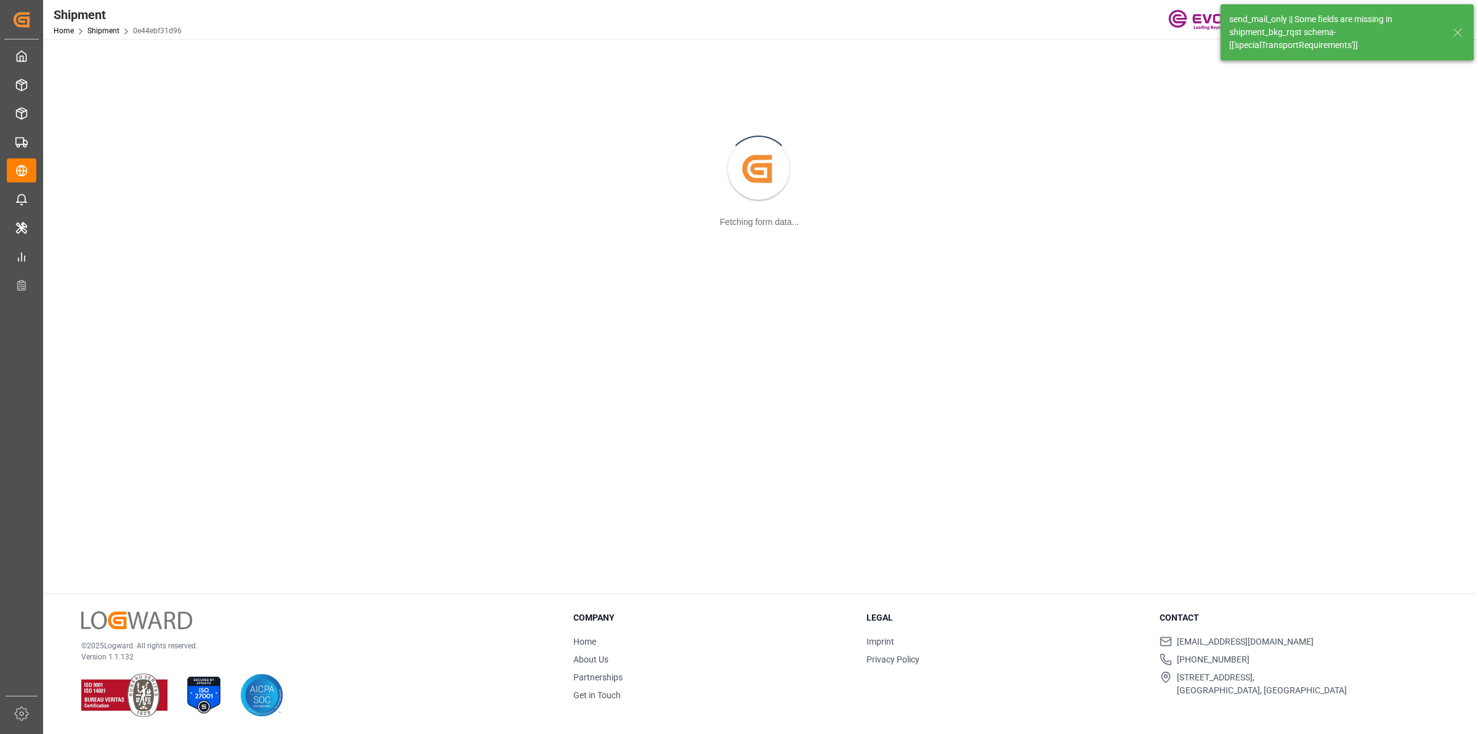
scroll to position [133, 0]
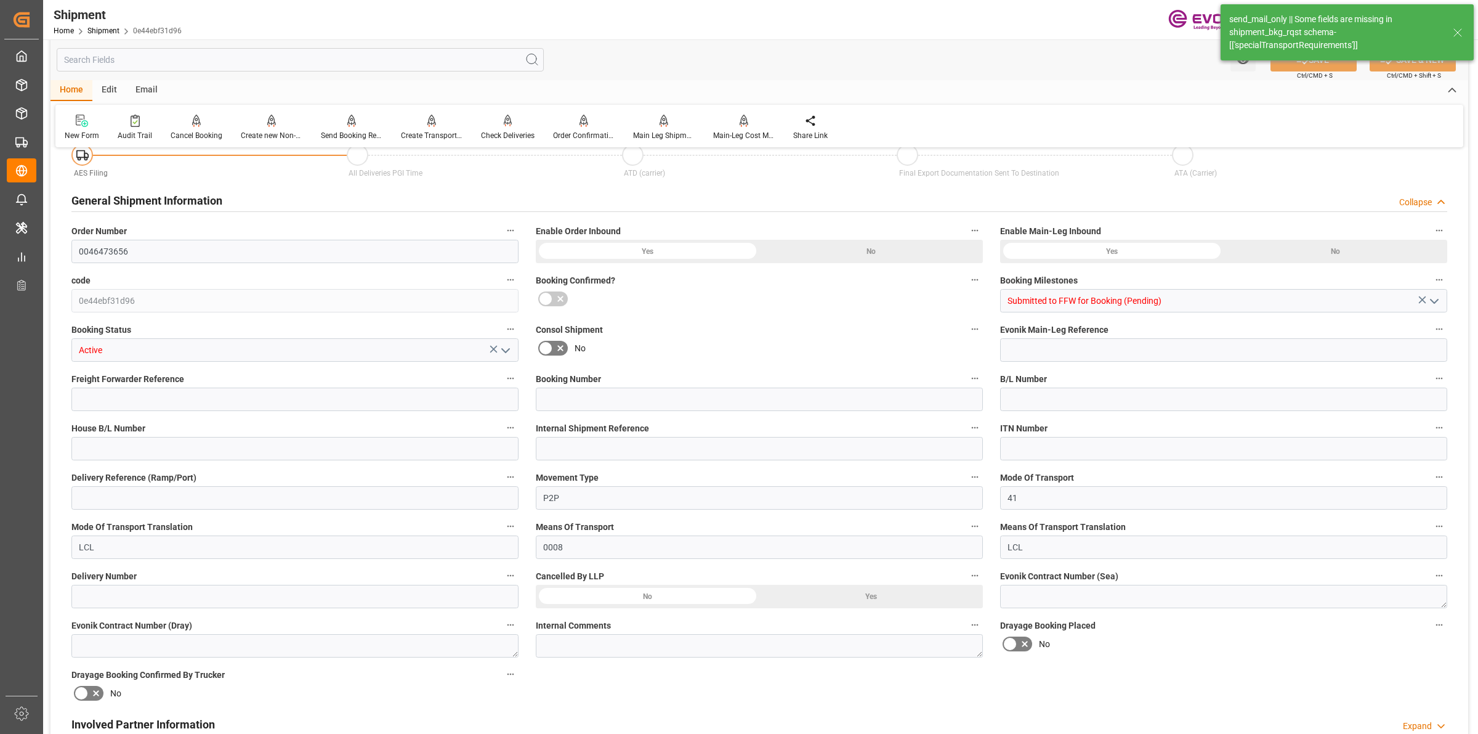
type input "2844"
type input "BG"
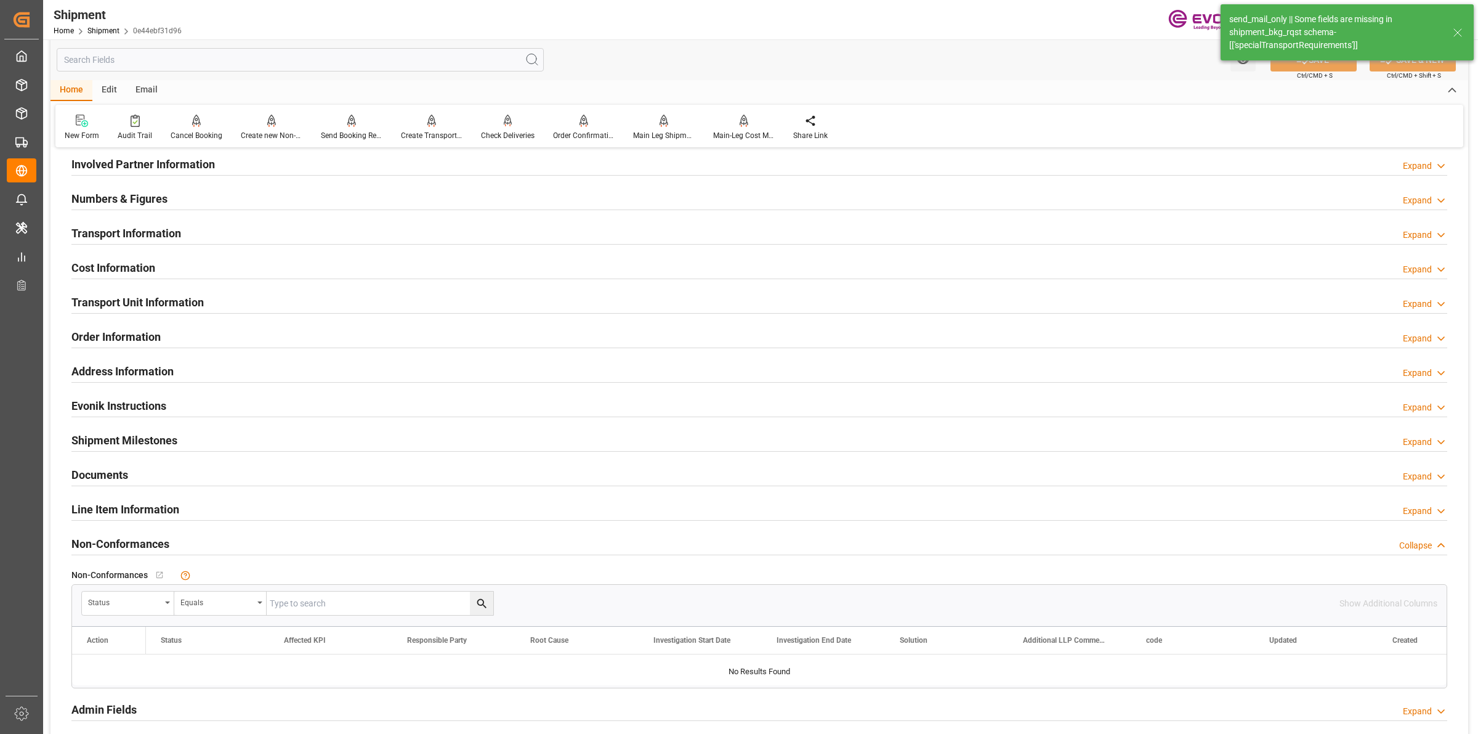
click at [188, 48] on input "text" at bounding box center [300, 59] width 487 height 23
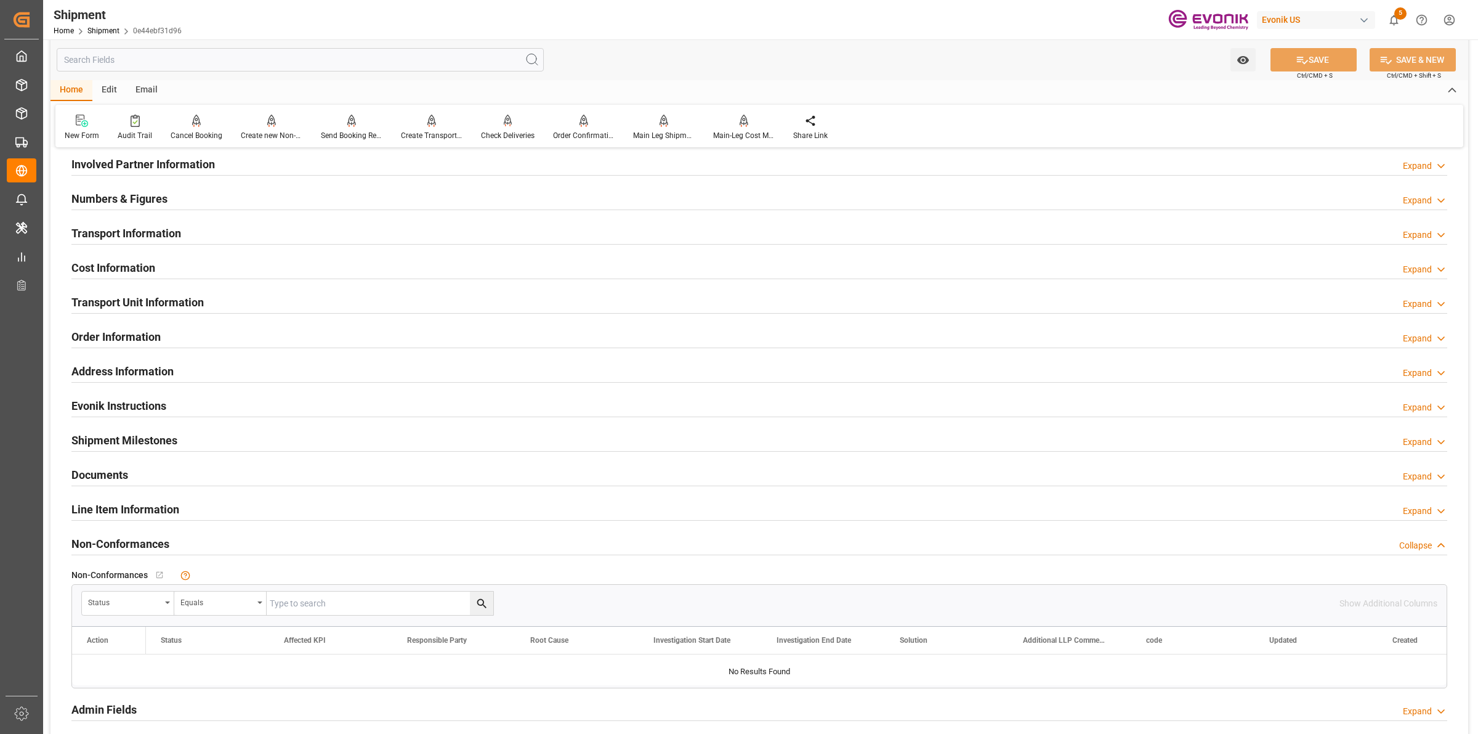
click at [125, 496] on div "Line Item Information" at bounding box center [125, 507] width 108 height 23
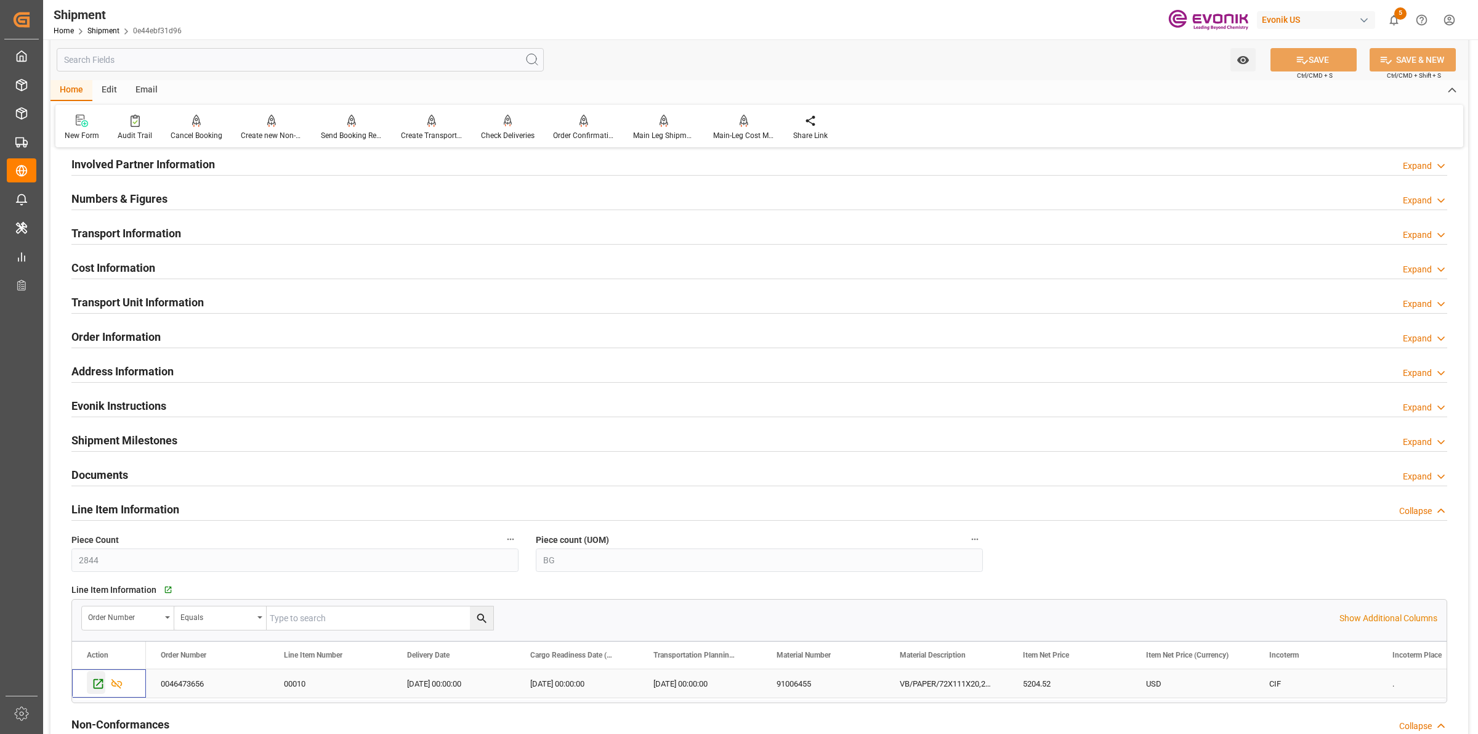
click at [97, 681] on icon "Press SPACE to select this row." at bounding box center [98, 683] width 13 height 13
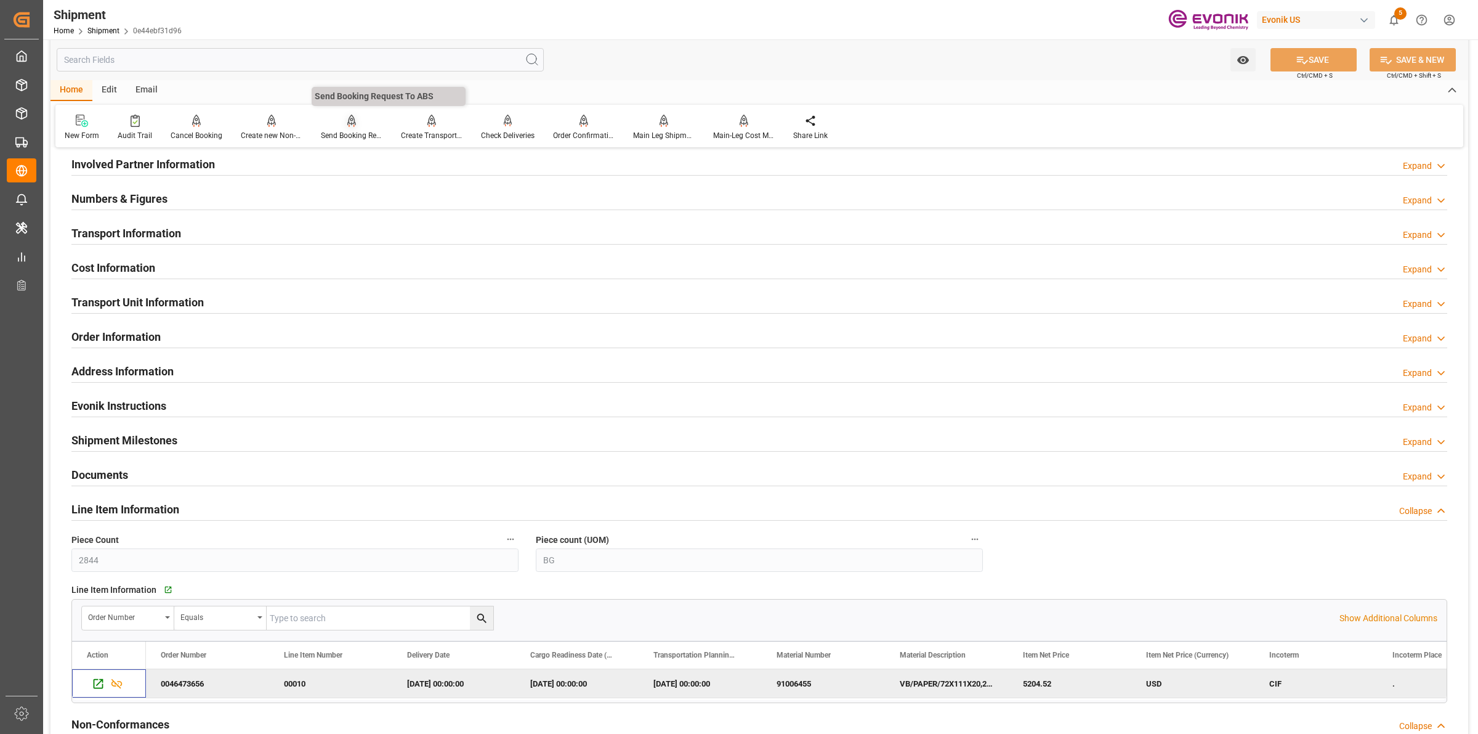
click at [357, 130] on div "Send Booking Request To ABS" at bounding box center [352, 135] width 62 height 11
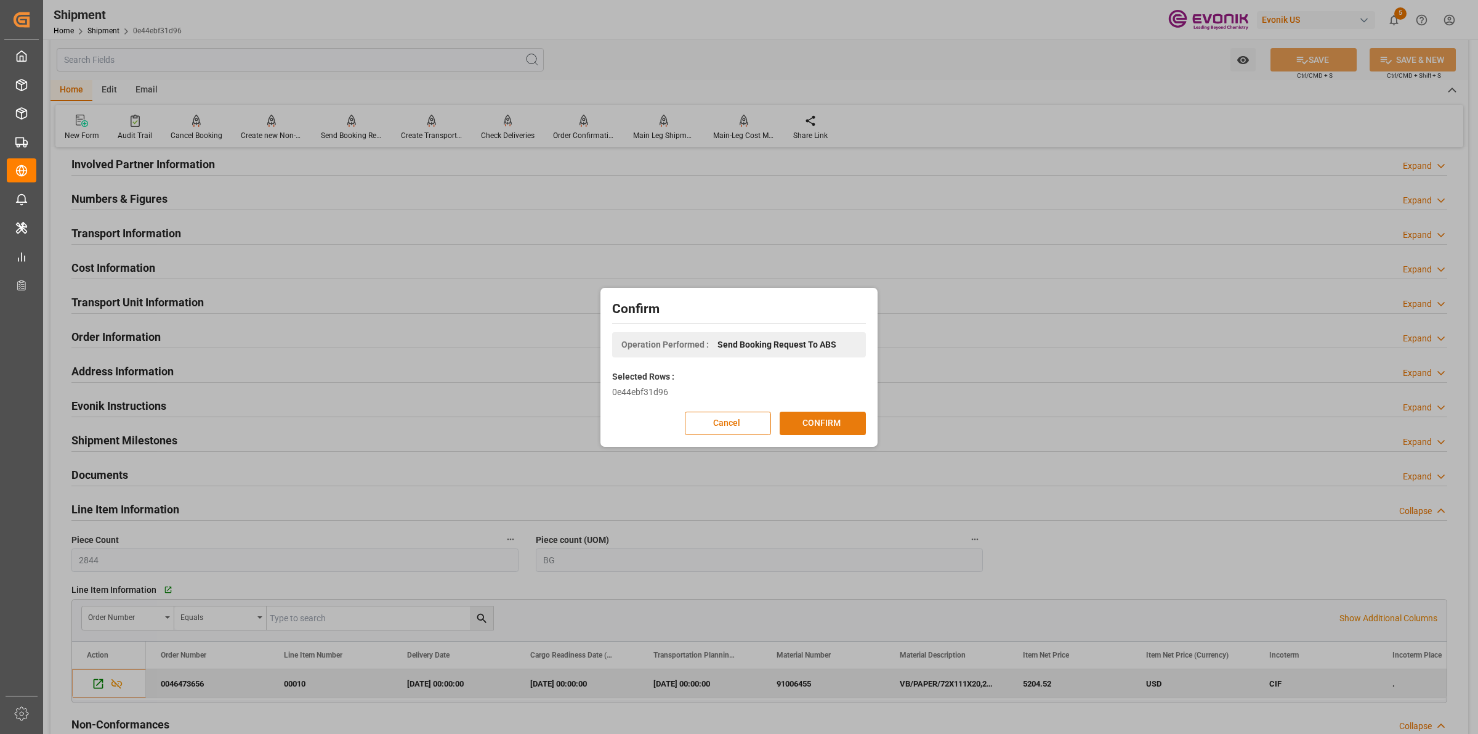
click at [821, 432] on button "CONFIRM" at bounding box center [823, 422] width 86 height 23
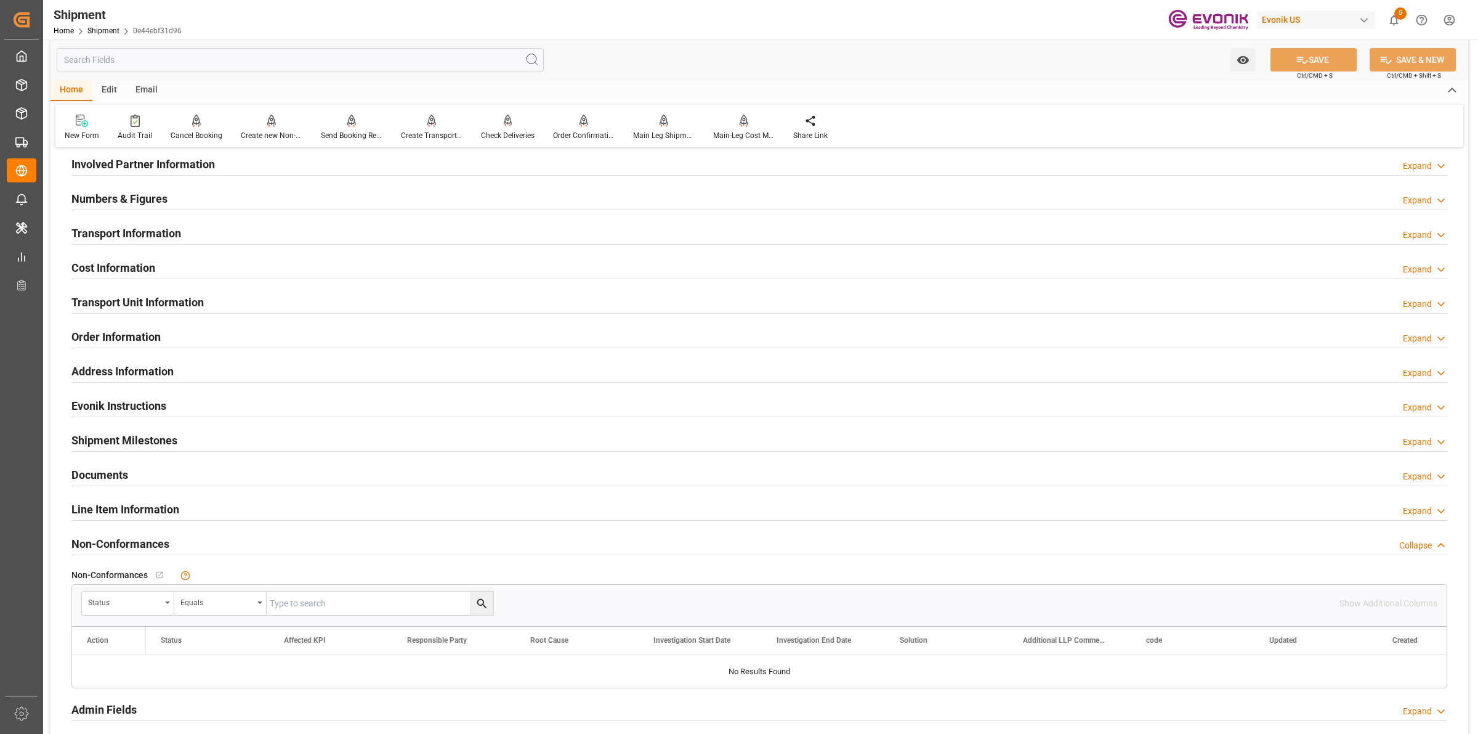
click at [124, 261] on h2 "Cost Information" at bounding box center [113, 267] width 84 height 17
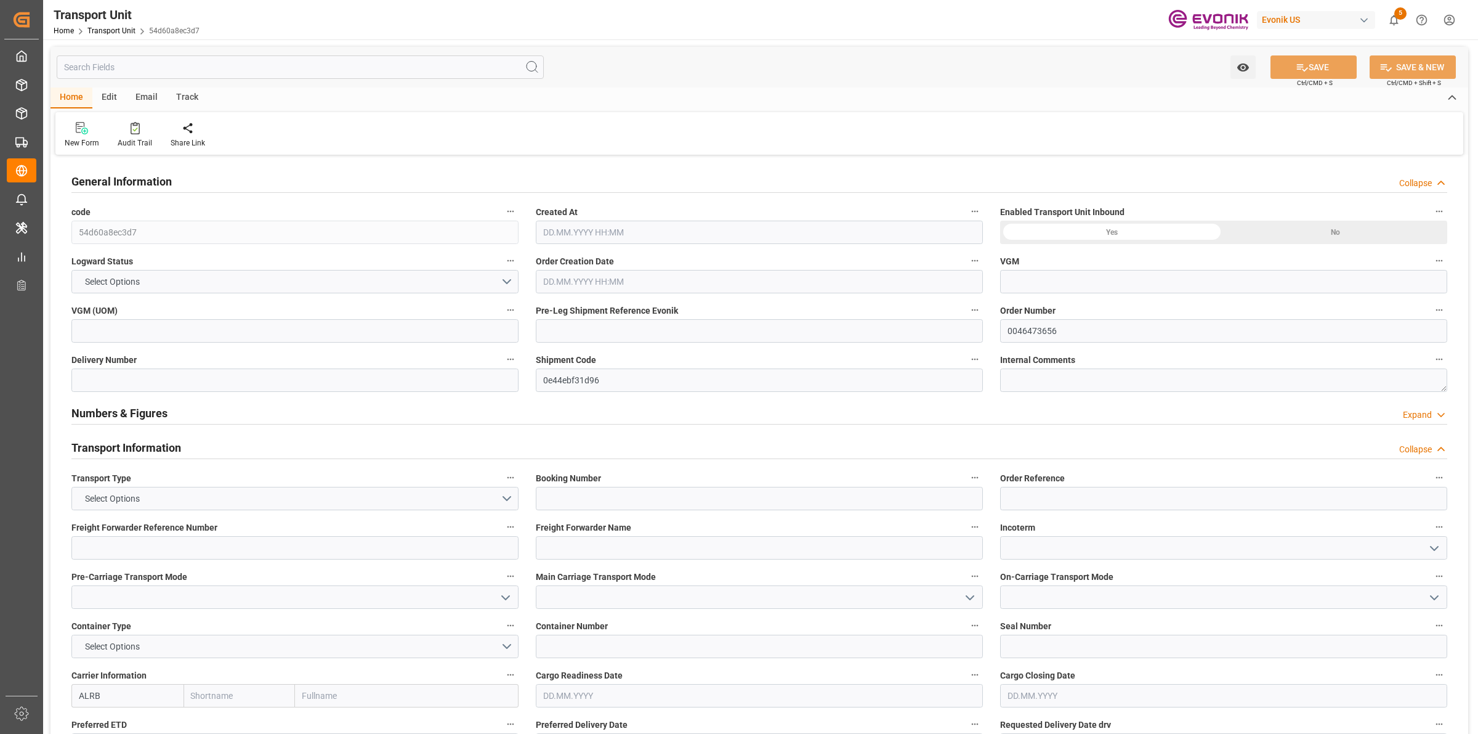
type input "AC Containerline"
type input "Leschaco Inc."
type input "USEWR"
type input "BEANR"
type input "1393.56"
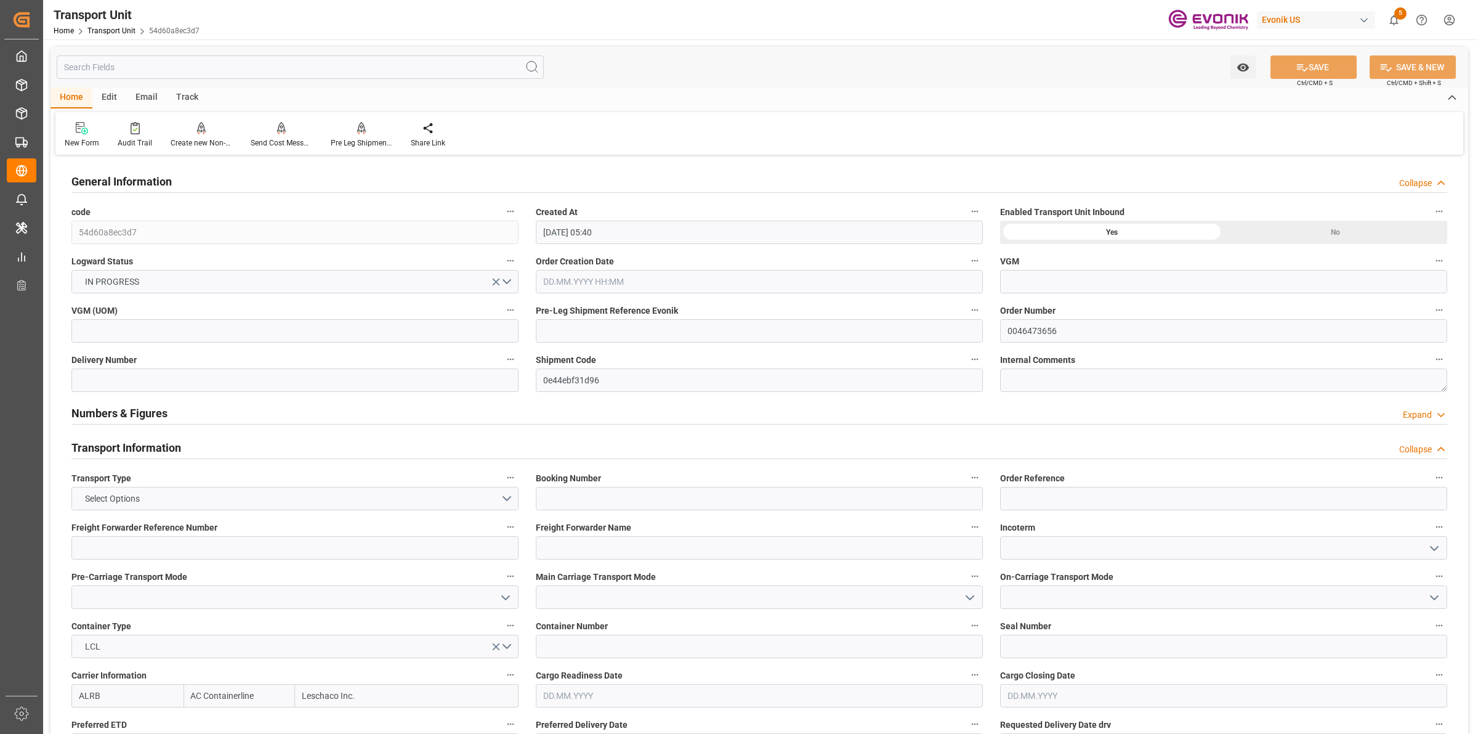
type input "[DATE] 05:40"
type input "[DATE]"
type input "11.10.2025 00:00"
type input "31.10.2025 00:00"
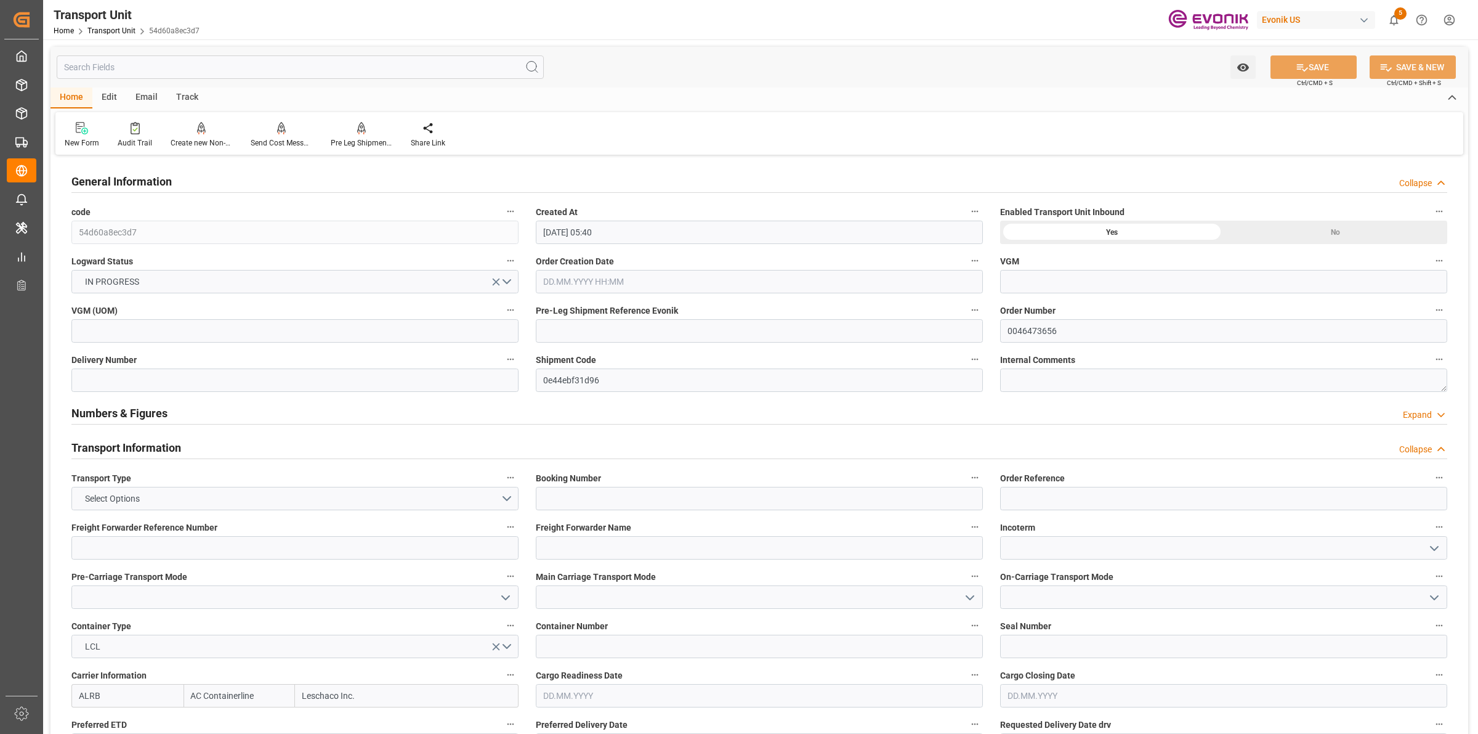
type input "31.10.2025 00:00"
type input "01.10.2025 00:00"
click at [155, 62] on input "text" at bounding box center [300, 66] width 487 height 23
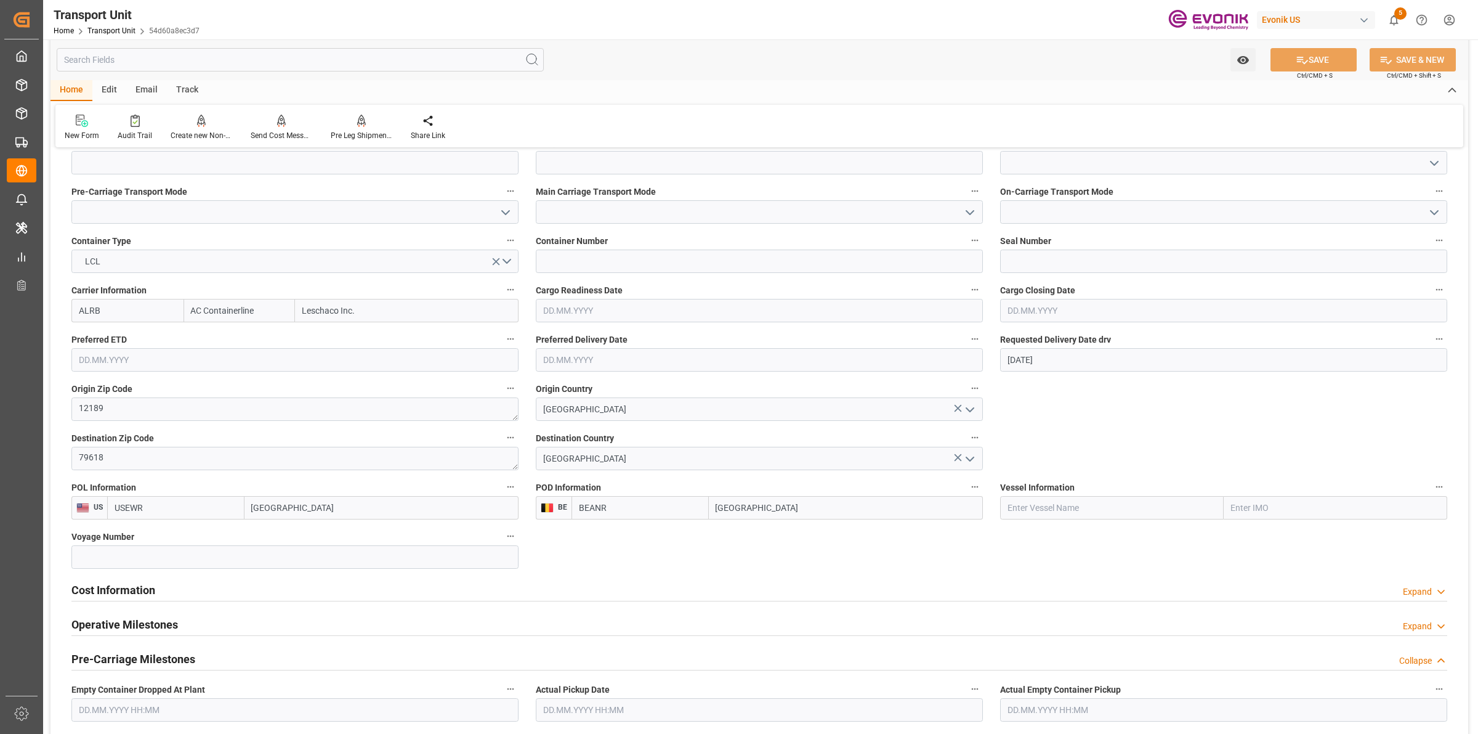
scroll to position [616, 0]
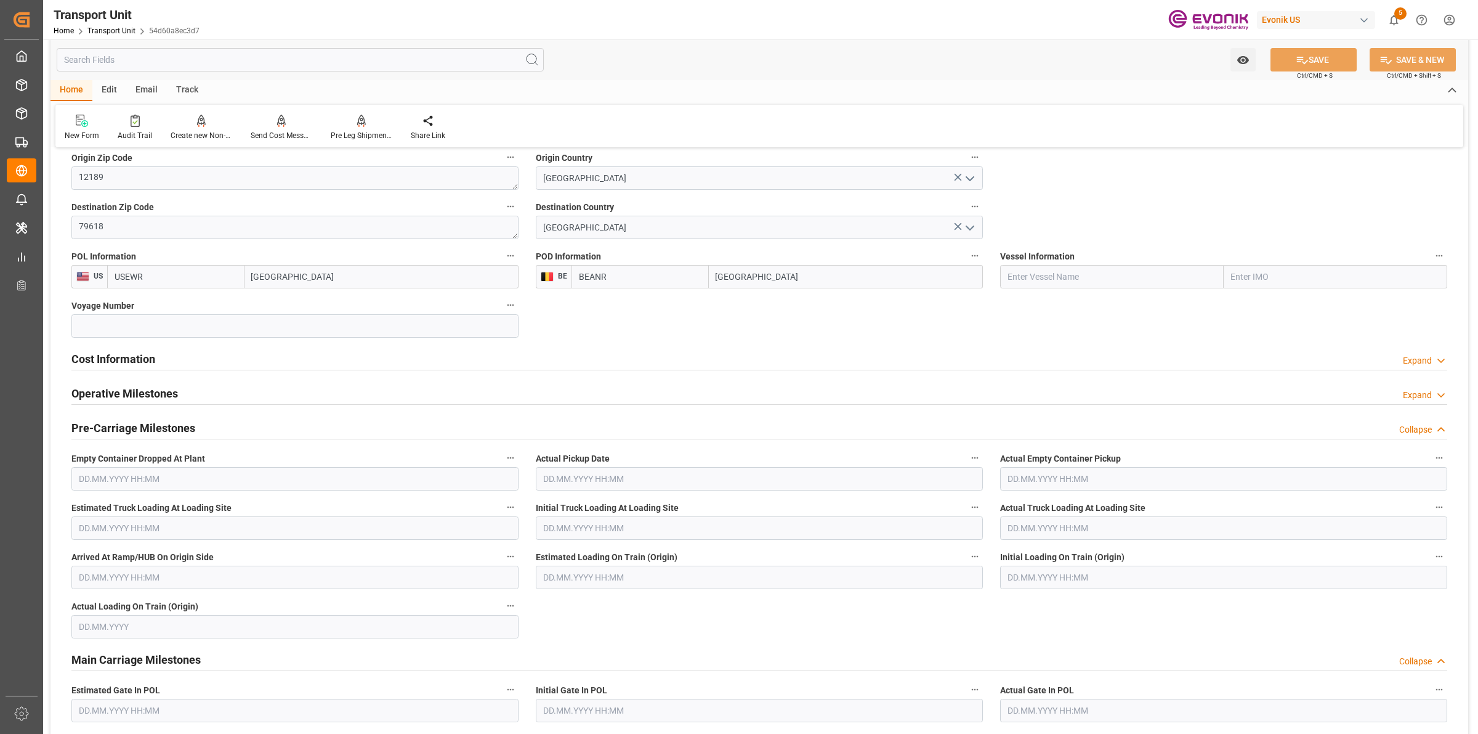
click at [143, 356] on h2 "Cost Information" at bounding box center [113, 358] width 84 height 17
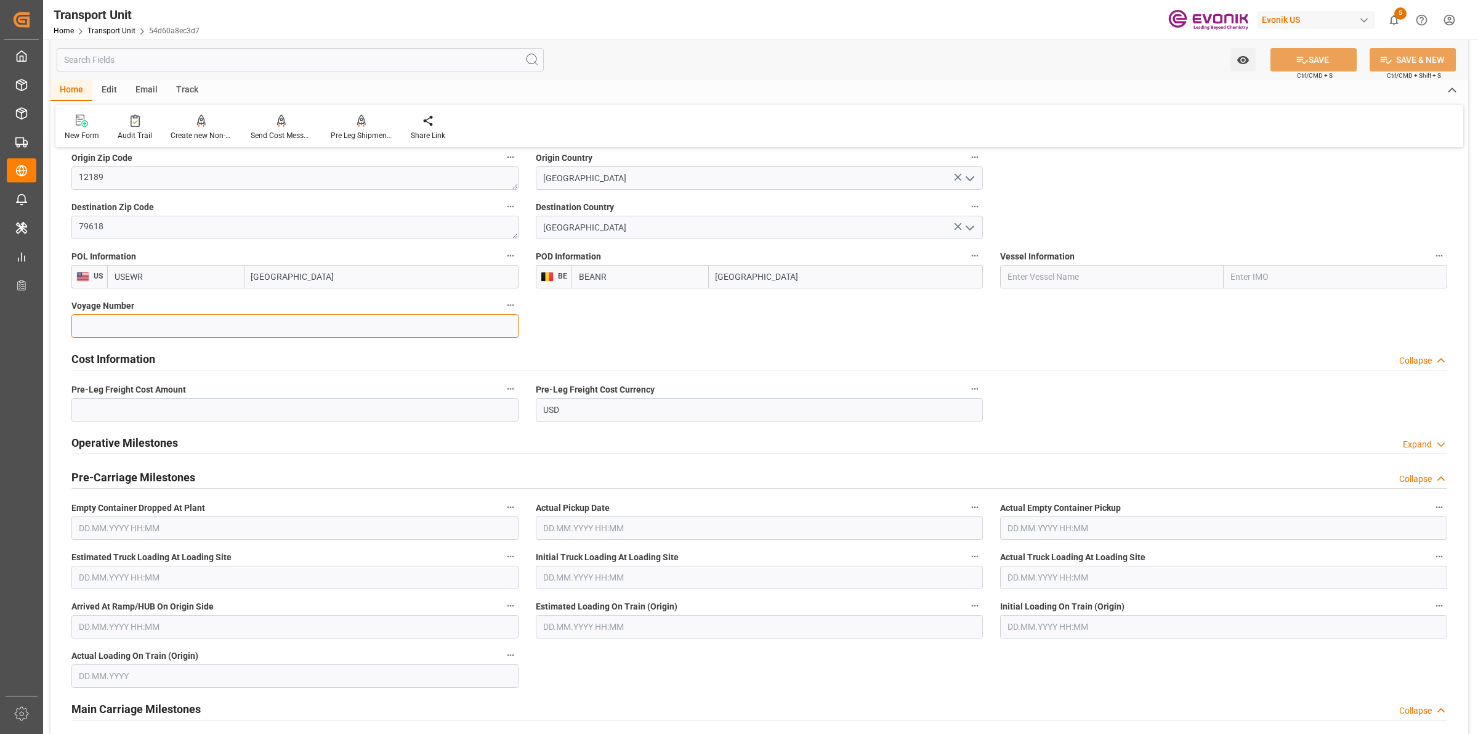
click at [208, 336] on input at bounding box center [294, 325] width 447 height 23
click at [241, 416] on input "text" at bounding box center [294, 409] width 447 height 23
paste input "408"
type input "408"
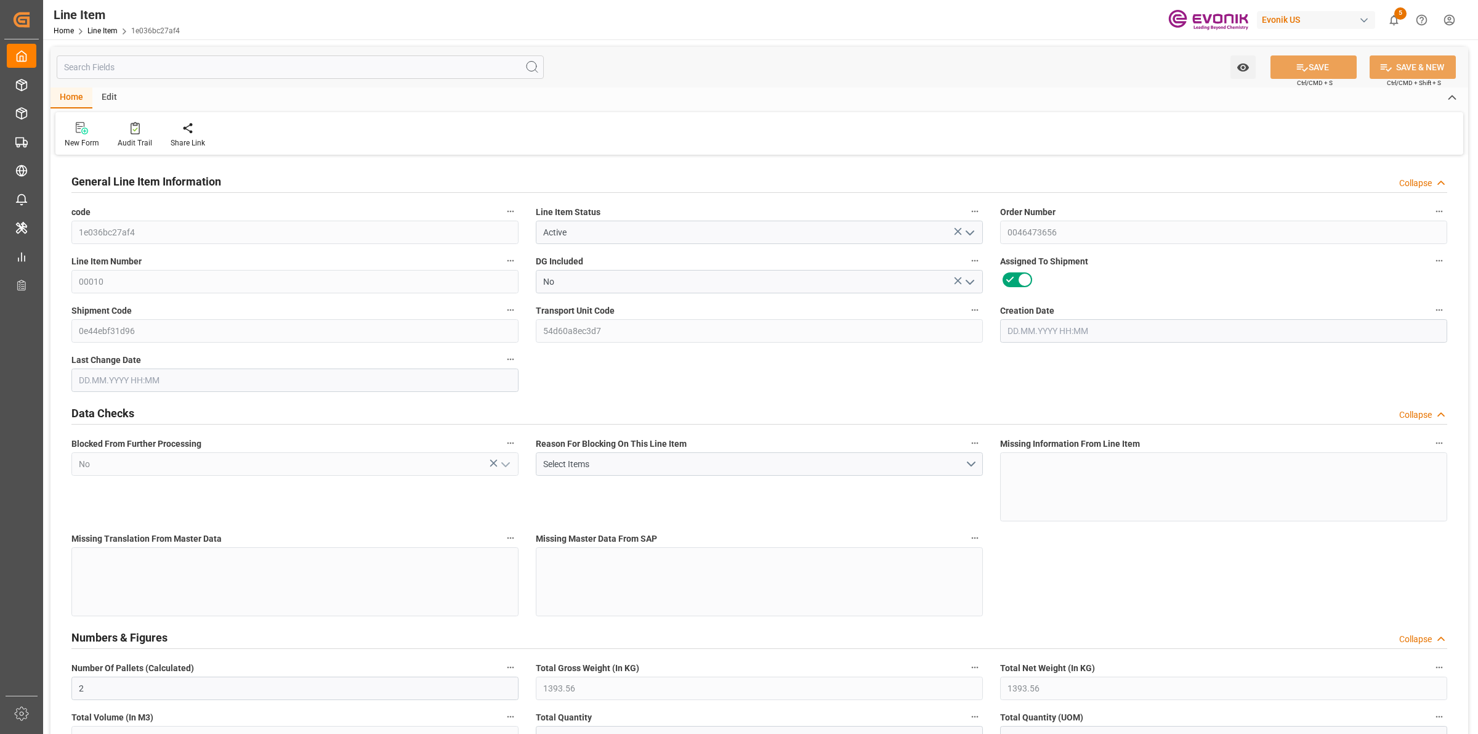
type input "2"
type input "1393.56"
type input "333.2827"
type input "2844"
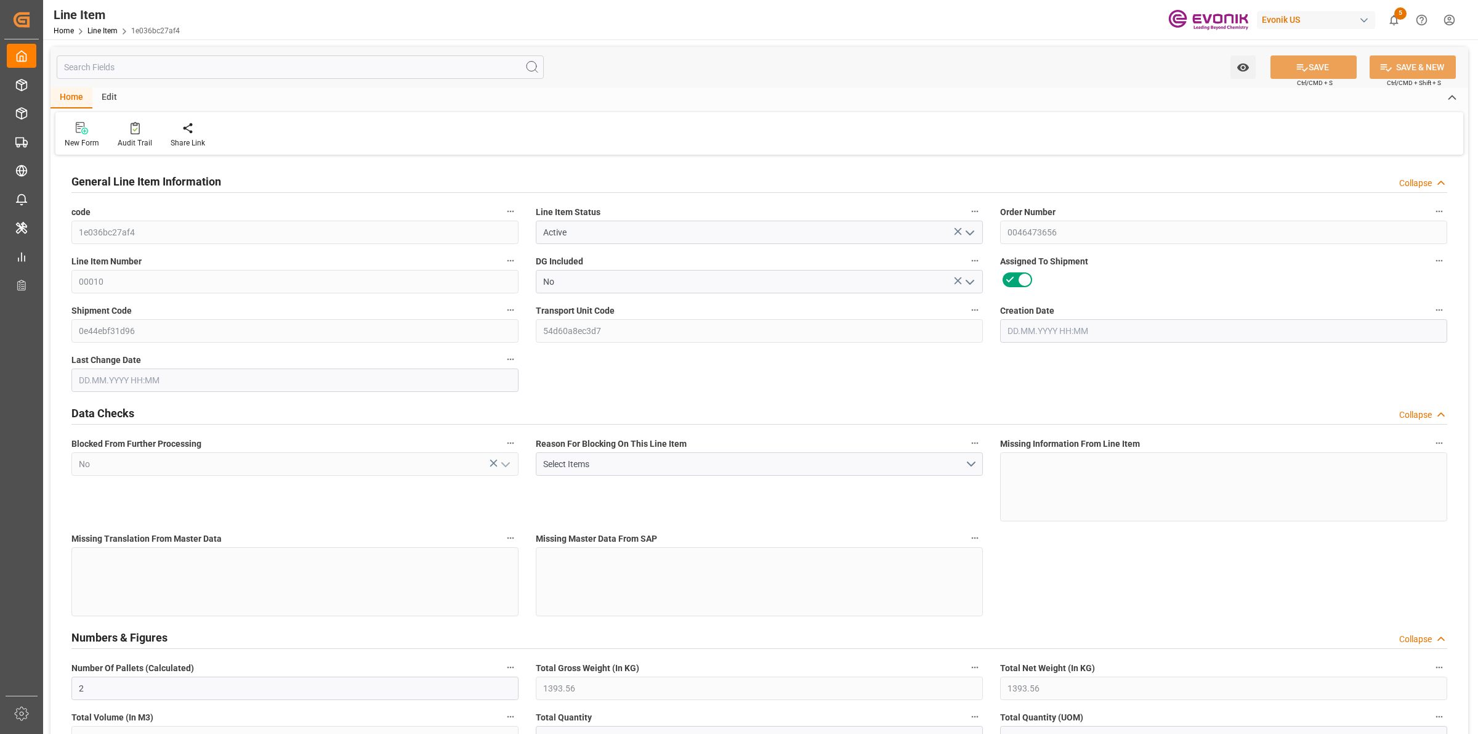
type input "5204.52"
type input "2844"
type input "1393.56"
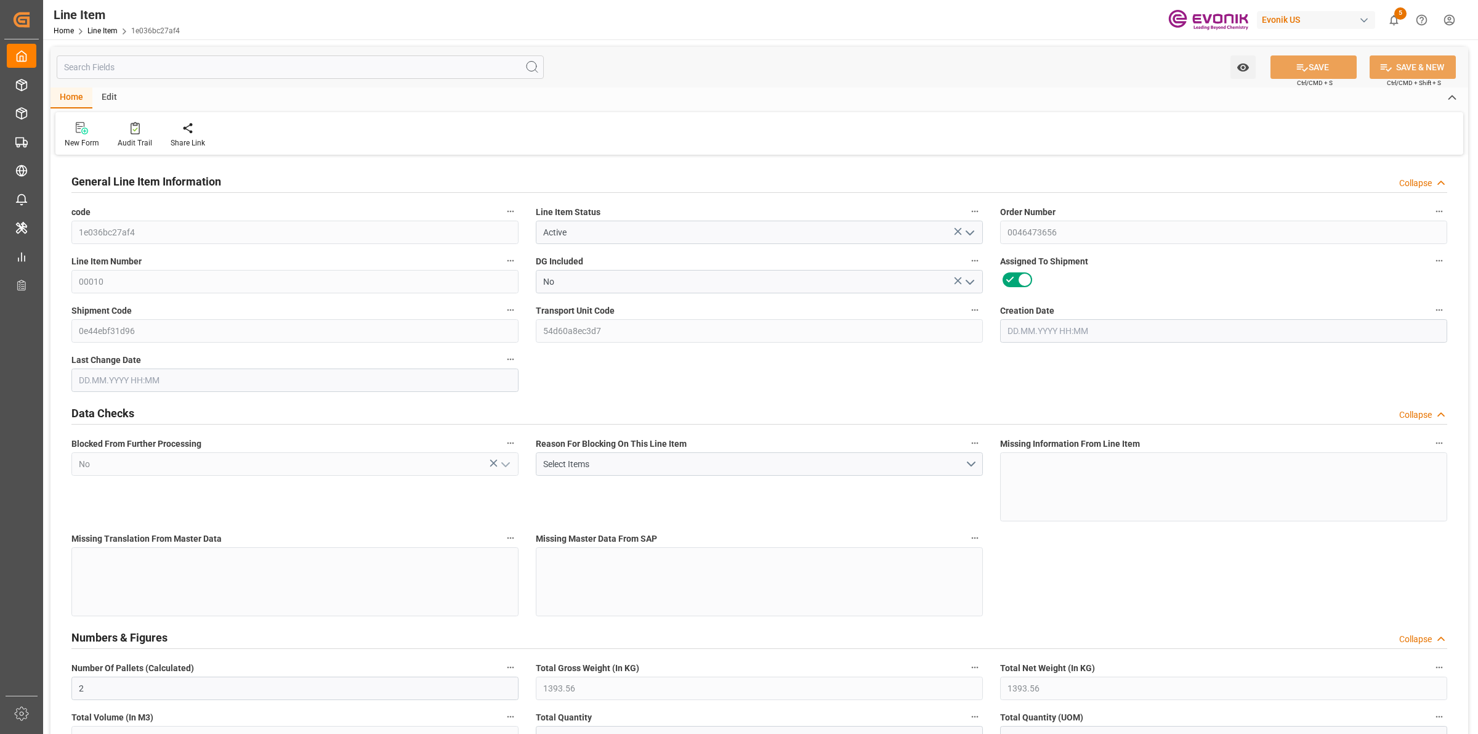
type input "1393.56"
type input "333.2827"
type input "333282.672"
type input "0"
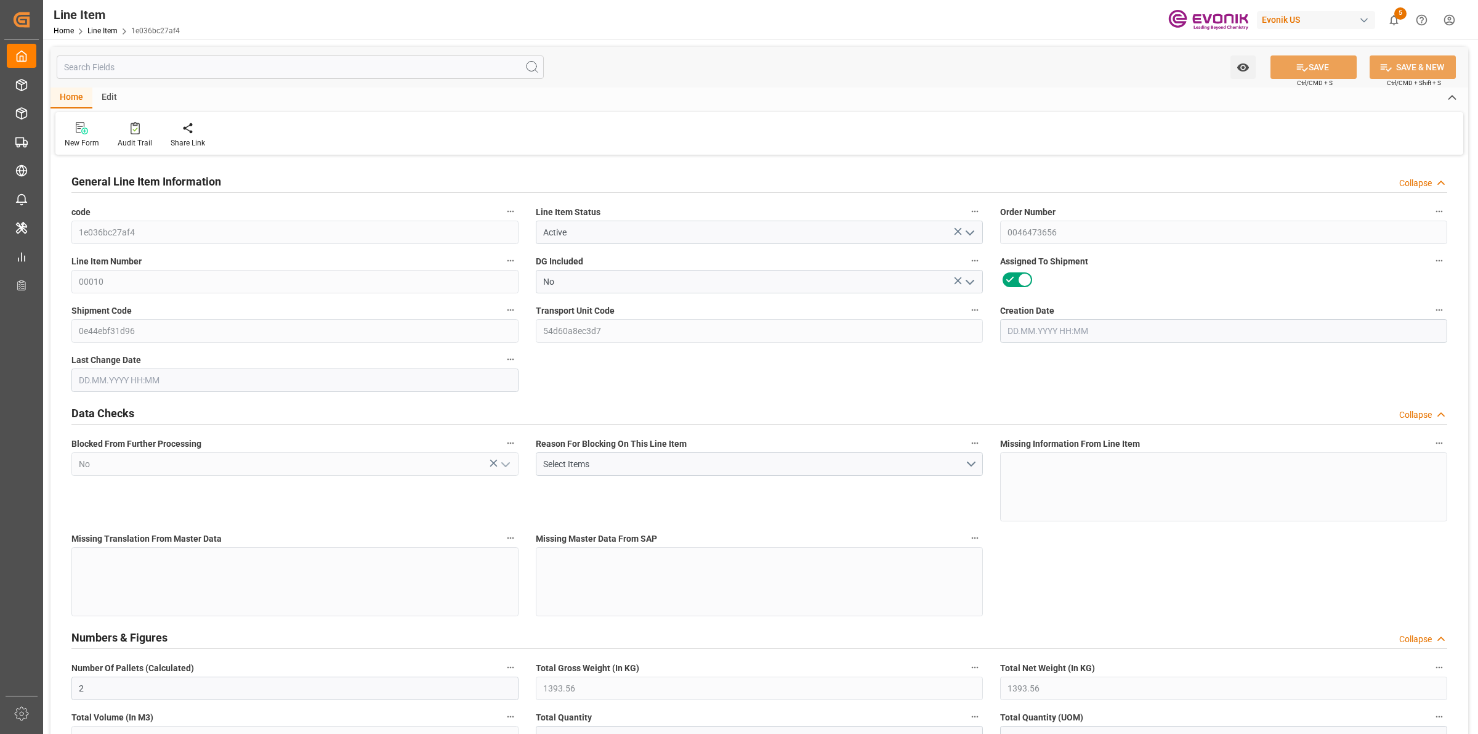
type input "0"
type input "[DATE] 17:34"
type input "[DATE] 05:40"
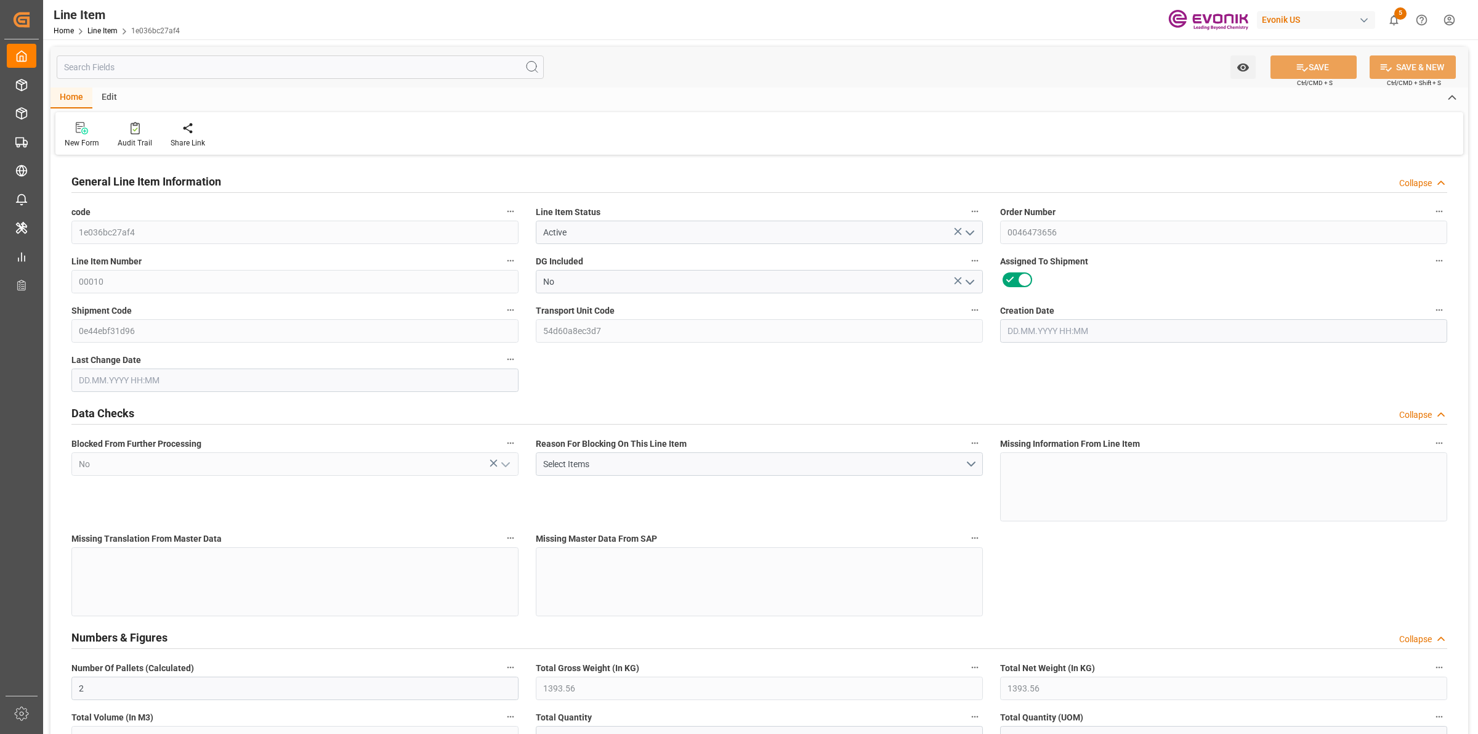
type input "[DATE]"
click at [257, 69] on input "text" at bounding box center [300, 66] width 487 height 23
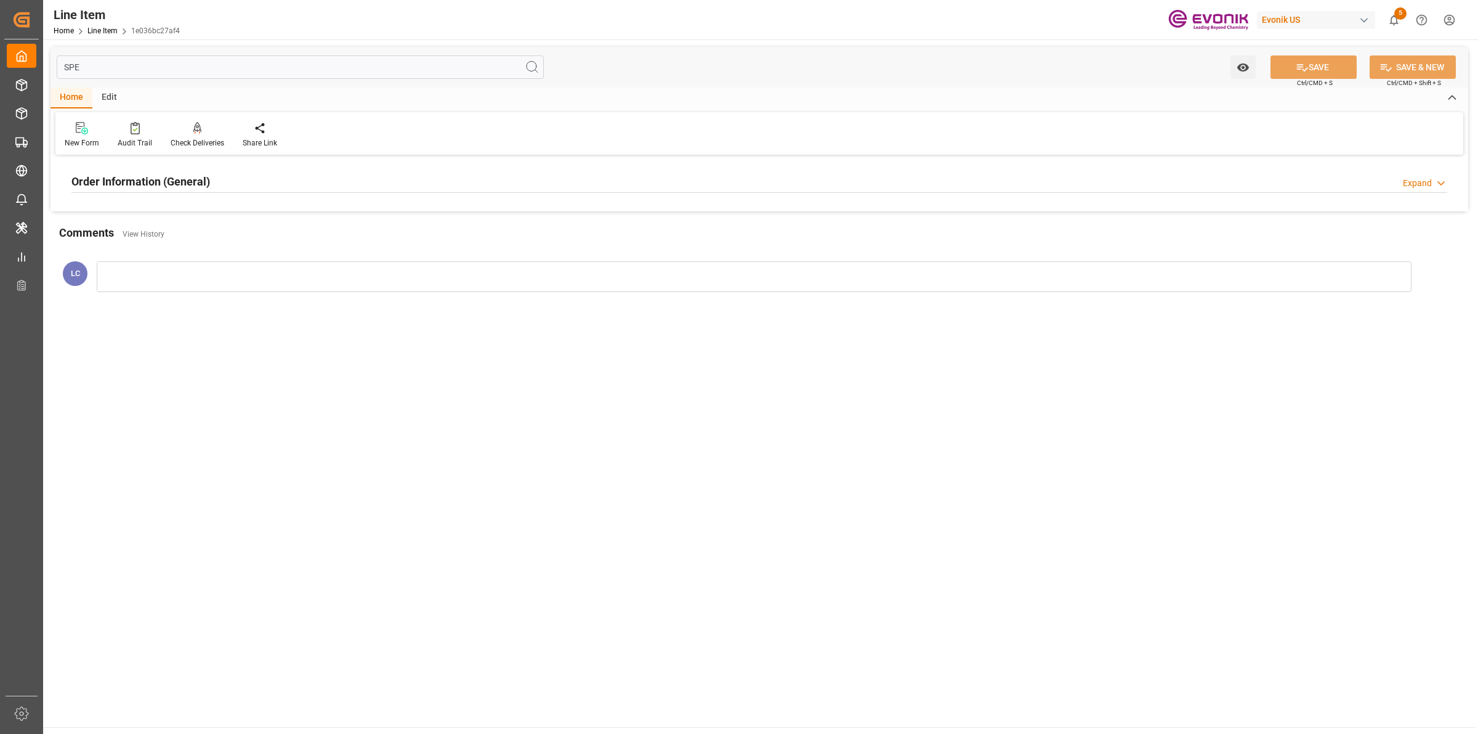
type input "SPE"
click at [205, 179] on h2 "Order Information (General)" at bounding box center [140, 181] width 139 height 17
click at [250, 247] on div at bounding box center [294, 255] width 447 height 69
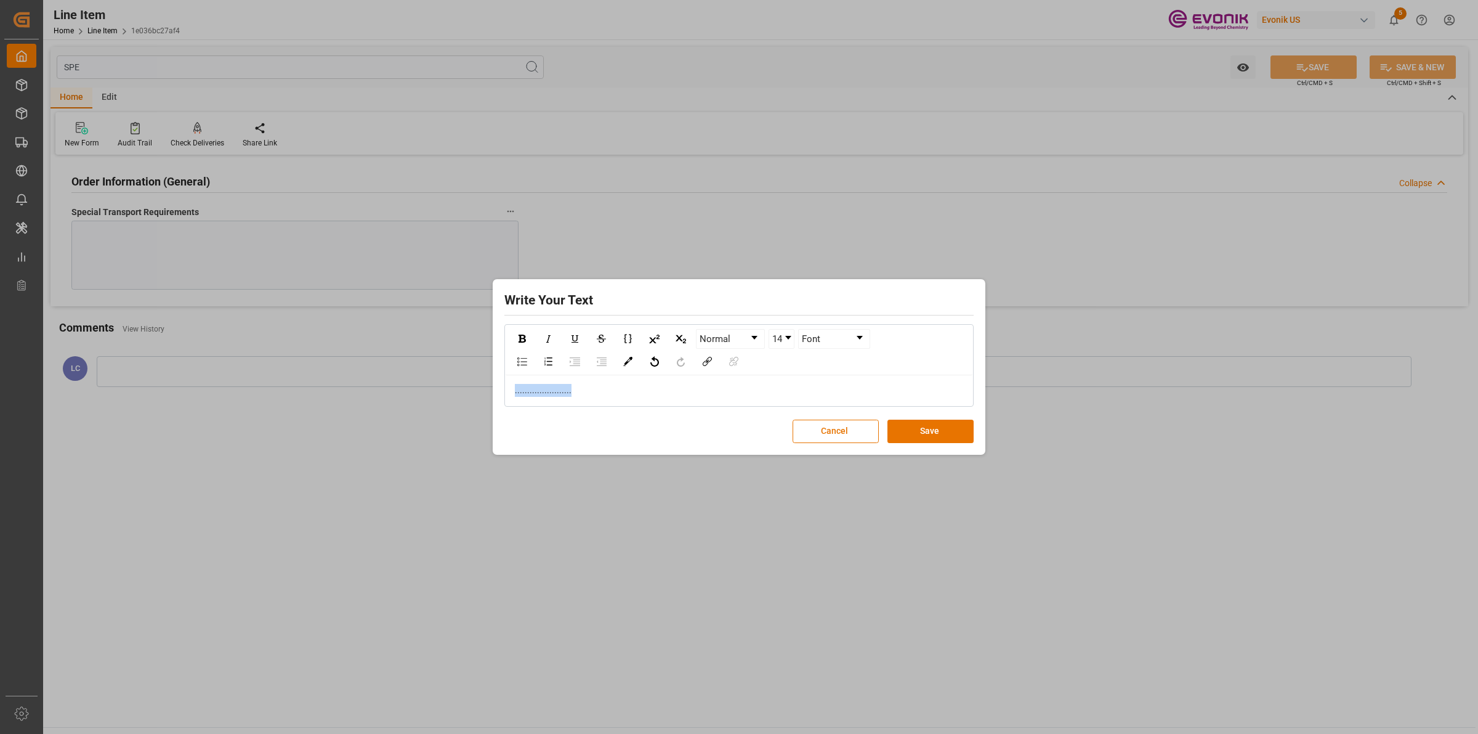
drag, startPoint x: 543, startPoint y: 383, endPoint x: 703, endPoint y: 382, distance: 160.8
click at [399, 382] on div "Write Your Text Normal 14 Font ....................... Cancel Save" at bounding box center [739, 367] width 1478 height 734
copy span "......................."
click at [924, 428] on button "Save" at bounding box center [931, 430] width 86 height 23
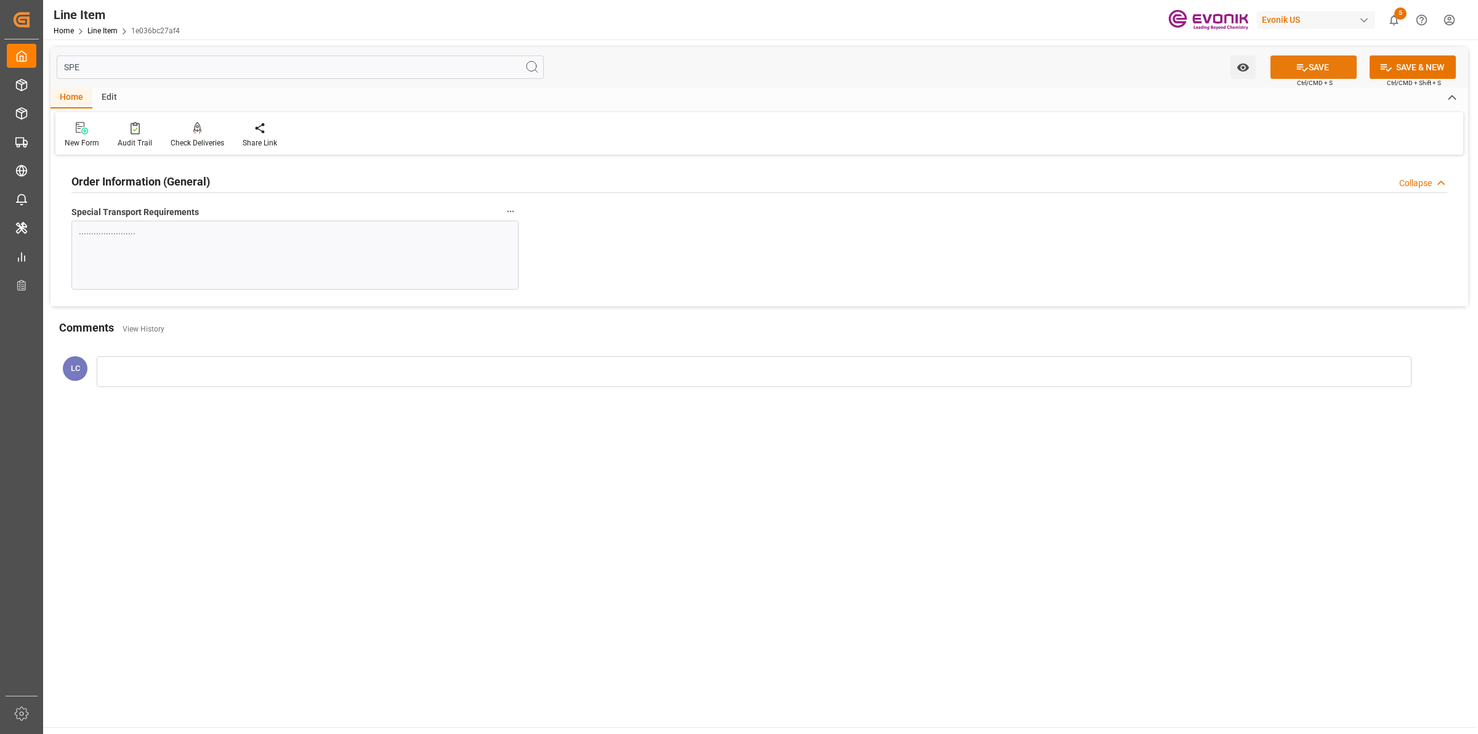
click at [1297, 68] on icon at bounding box center [1302, 67] width 11 height 7
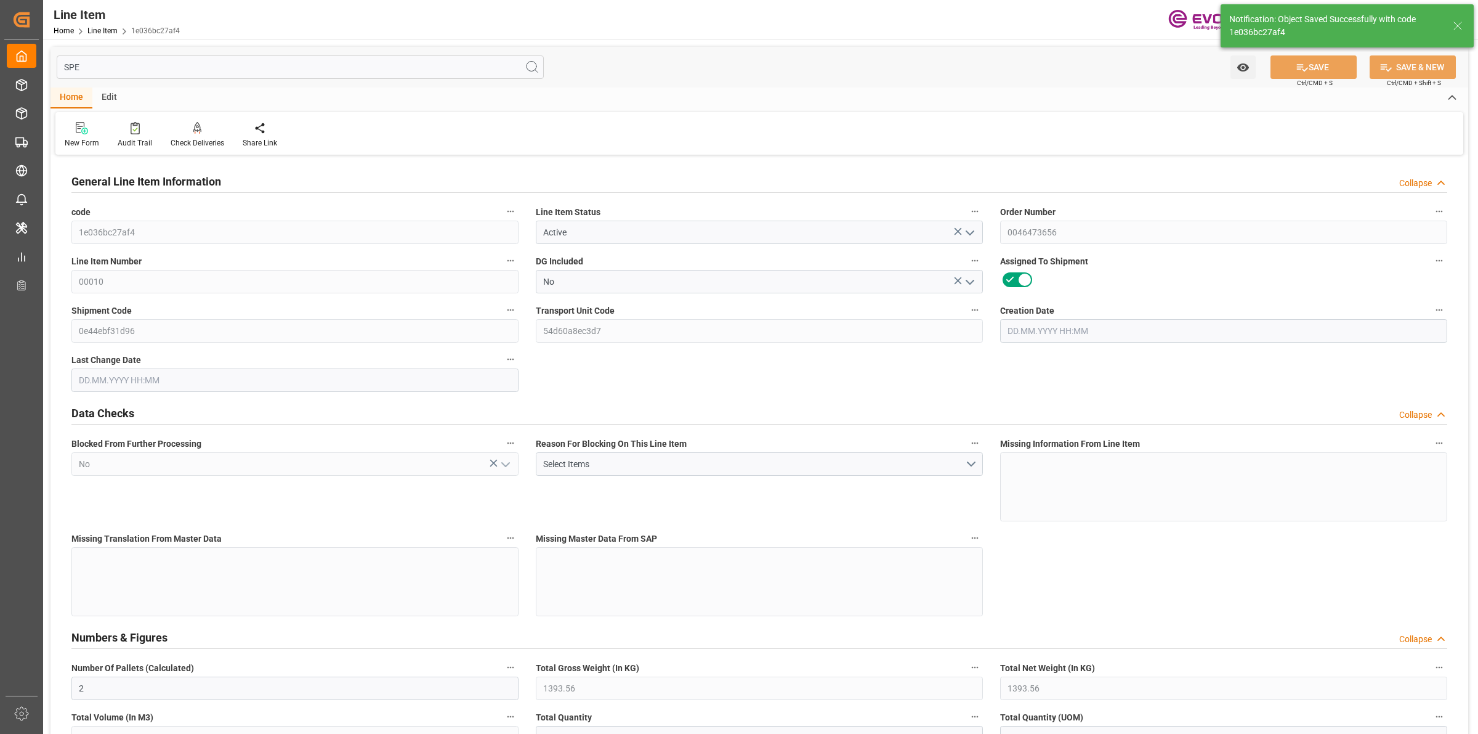
type input "2"
type input "1393.56"
type input "333.2827"
type input "2844"
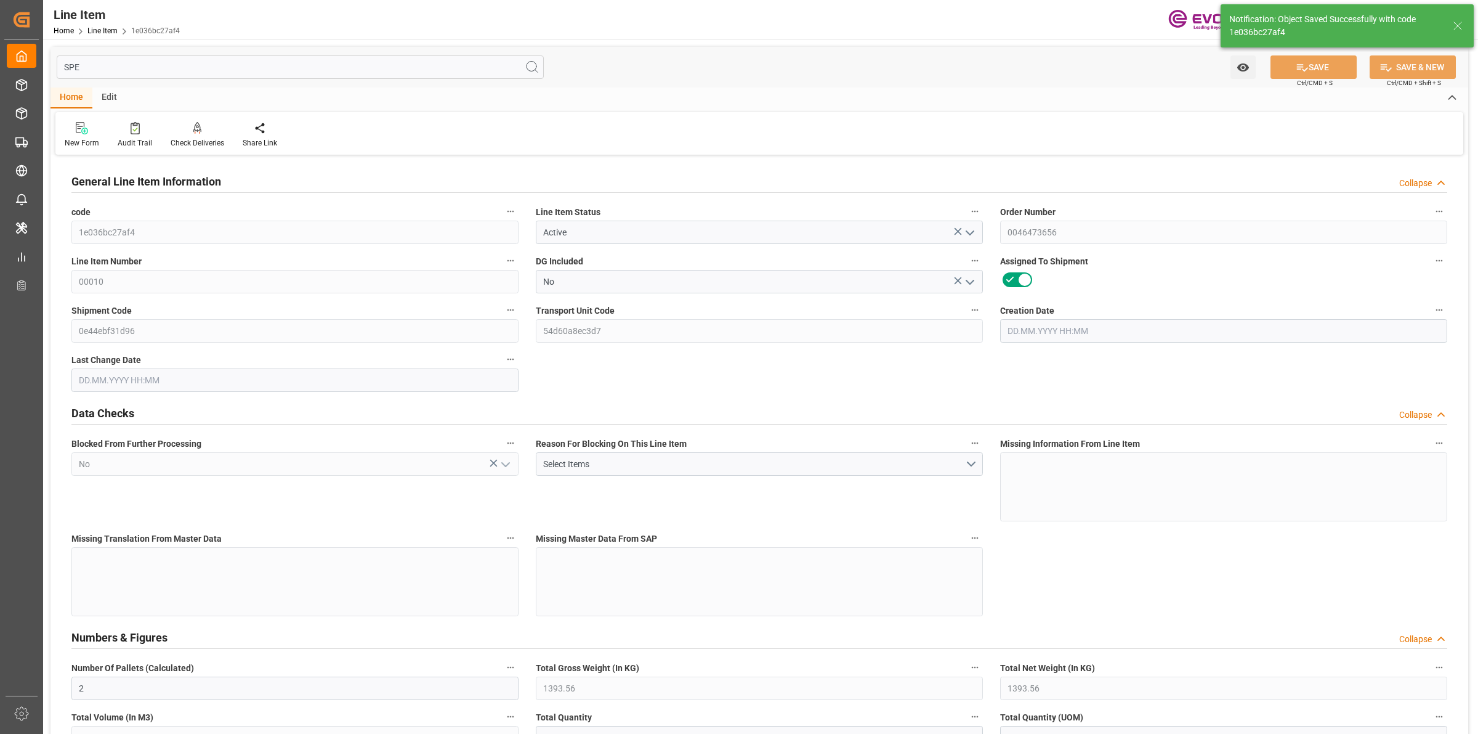
type input "5204.52"
type input "2844"
type input "1393.56"
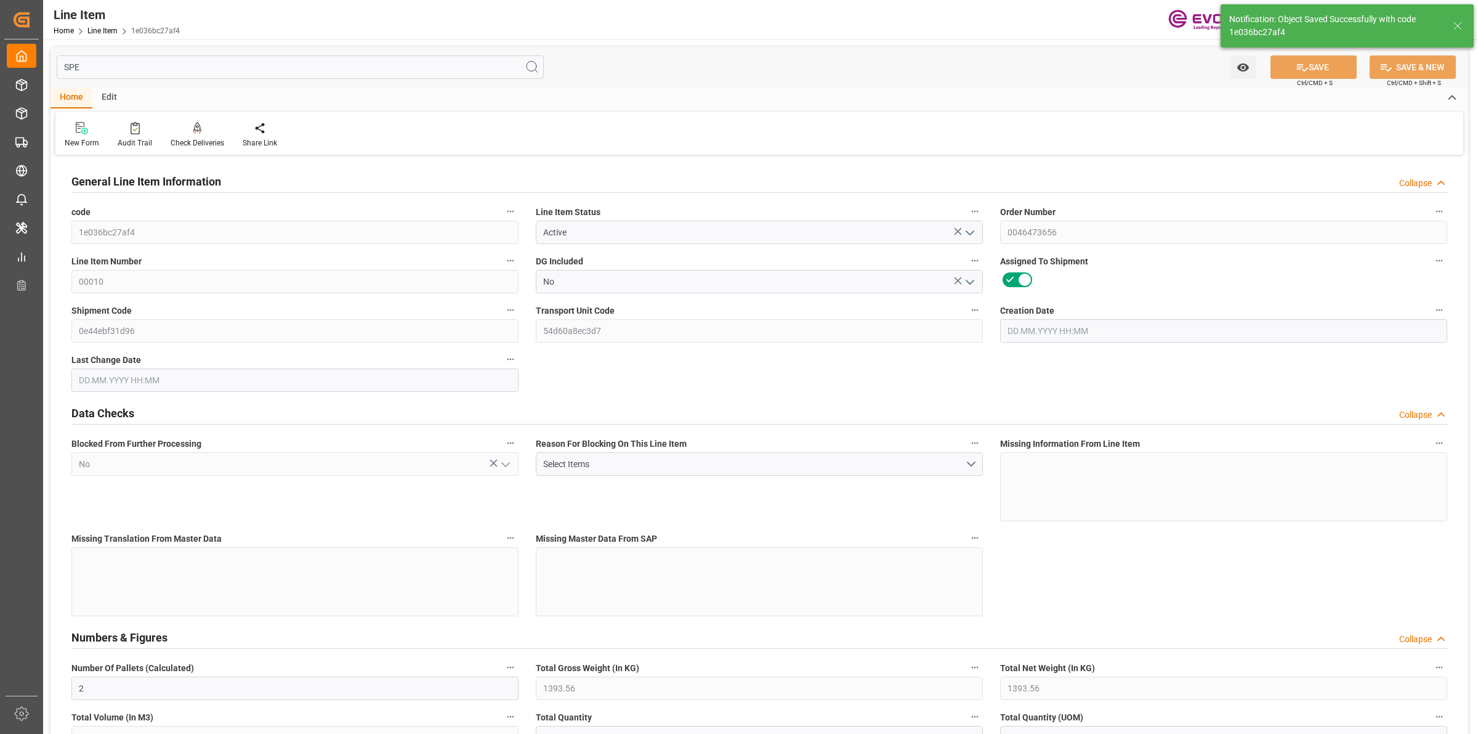
type input "1393.56"
type input "333.2827"
type input "333282.672"
type input "0"
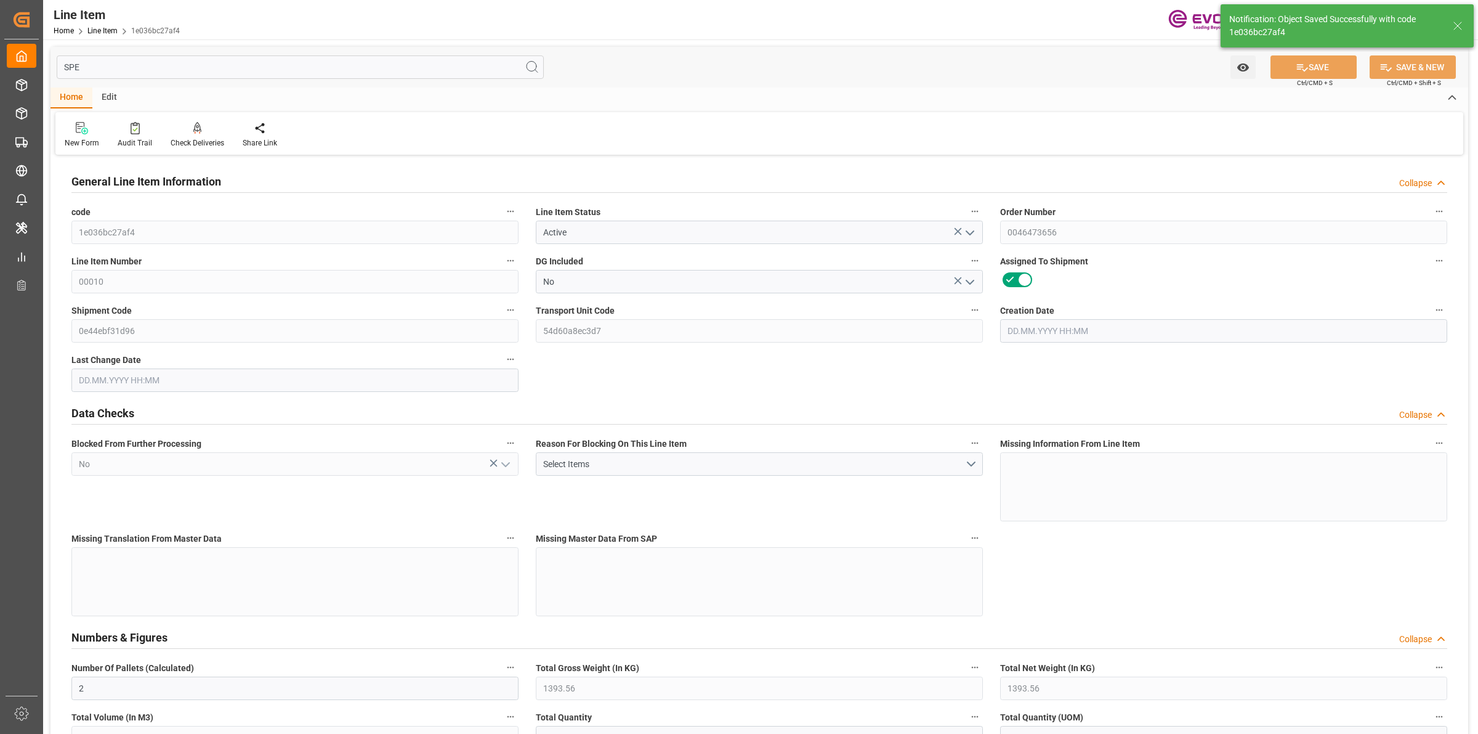
type input "0"
type input "[DATE] 17:34"
type input "[DATE] 05:21"
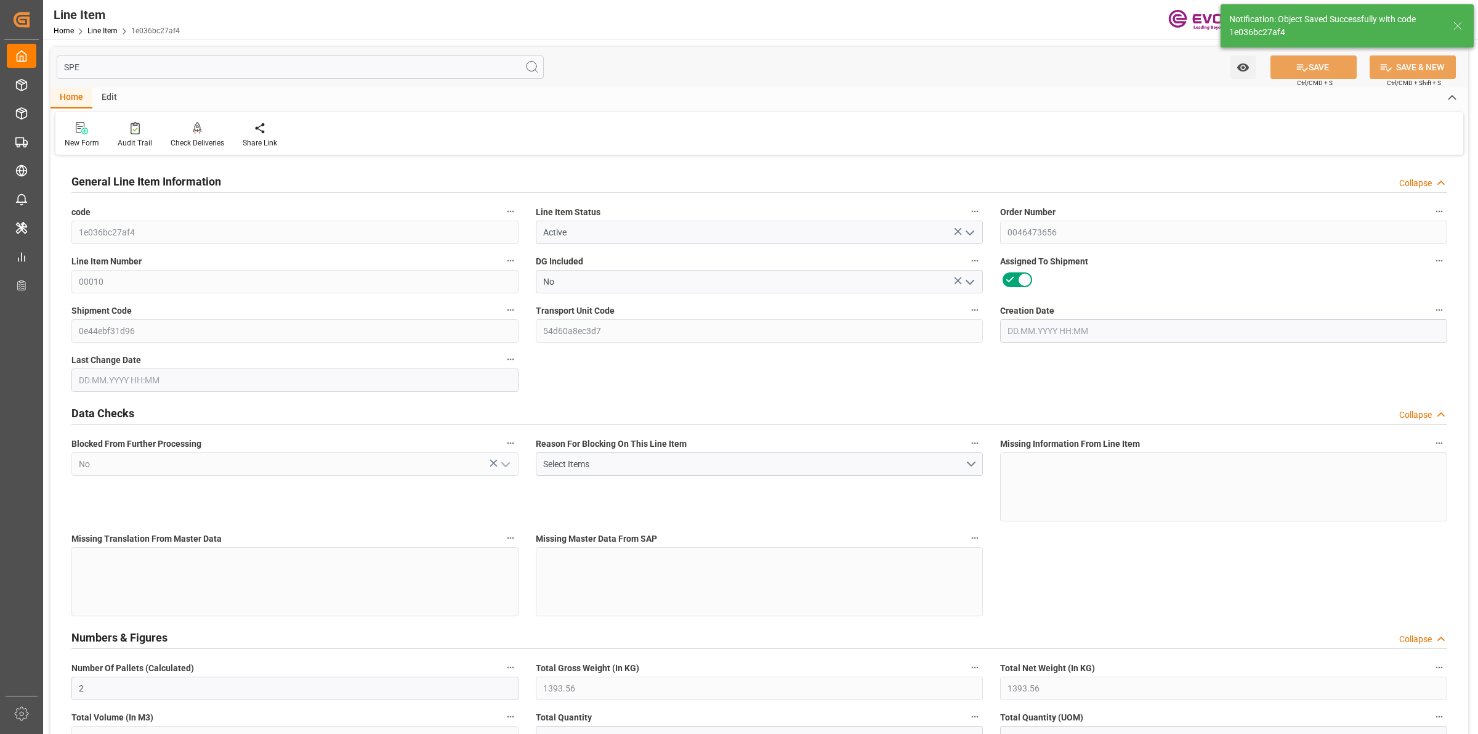
type input "[DATE]"
